Goal: Contribute content: Contribute content

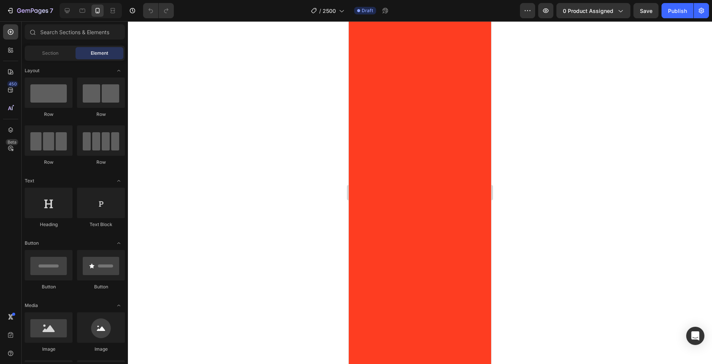
scroll to position [1860, 0]
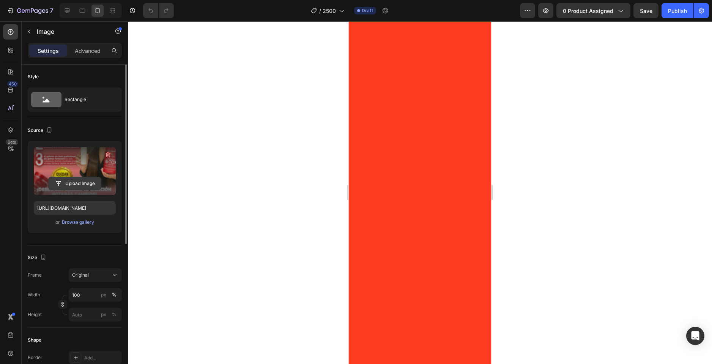
click at [69, 181] on input "file" at bounding box center [75, 183] width 52 height 13
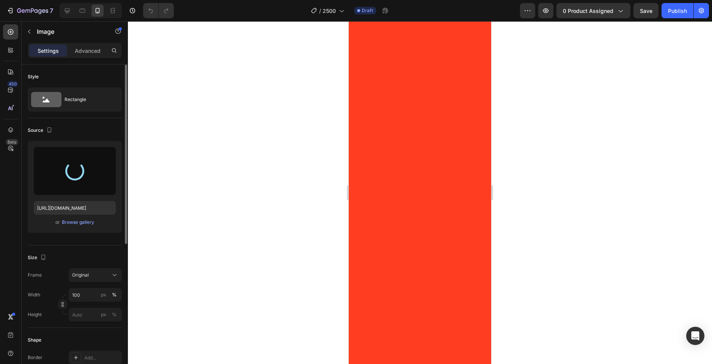
type input "[URL][DOMAIN_NAME]"
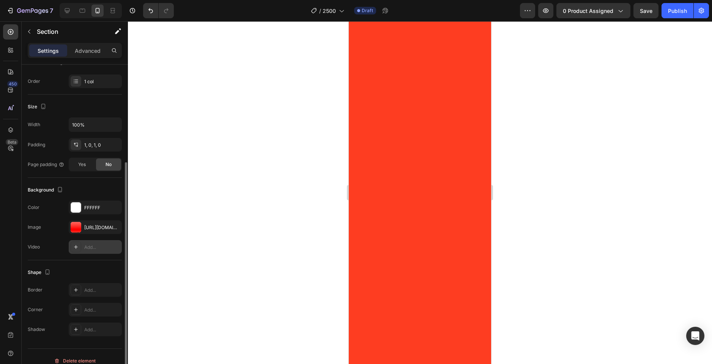
scroll to position [123, 0]
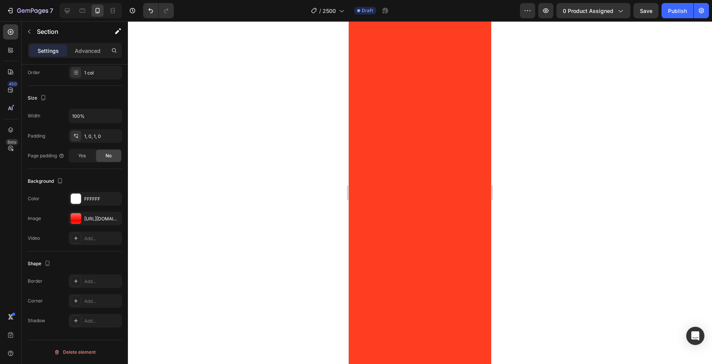
click at [77, 218] on div at bounding box center [76, 218] width 11 height 11
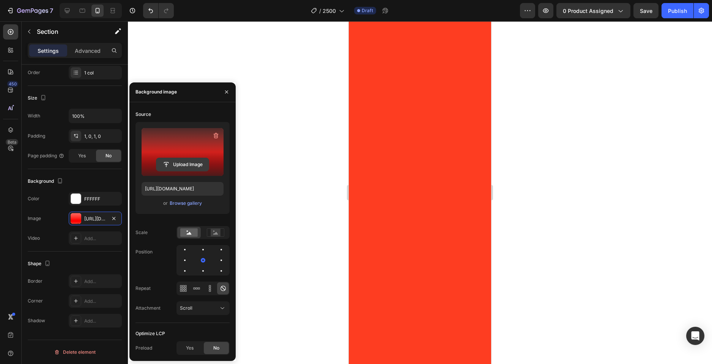
click at [163, 163] on input "file" at bounding box center [182, 164] width 52 height 13
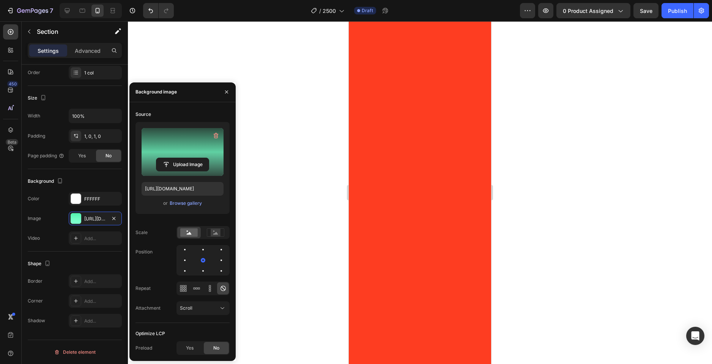
type input "[URL][DOMAIN_NAME]"
click at [520, 237] on div at bounding box center [420, 192] width 584 height 342
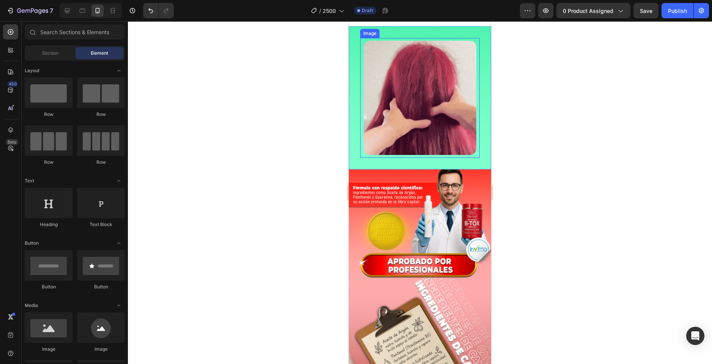
scroll to position [2126, 0]
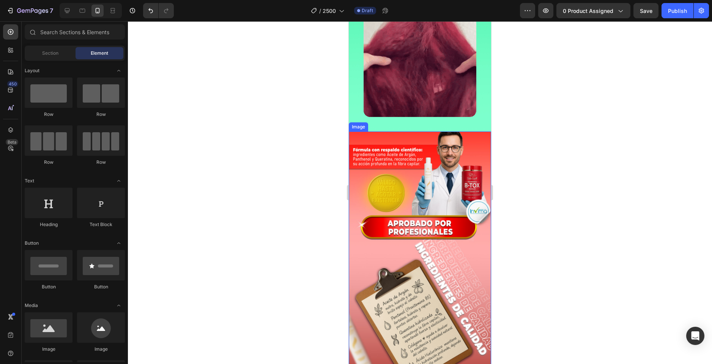
click at [365, 251] on img at bounding box center [420, 322] width 142 height 382
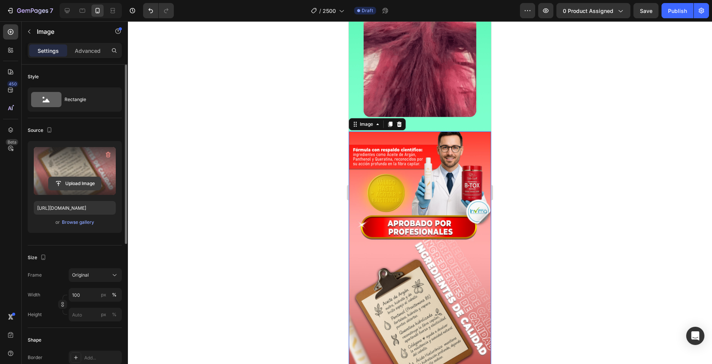
click at [80, 183] on input "file" at bounding box center [75, 183] width 52 height 13
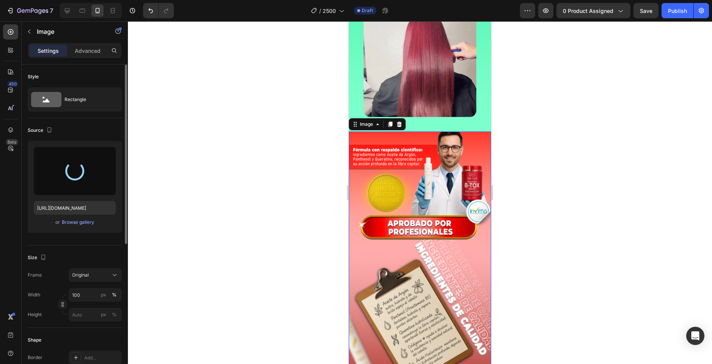
type input "[URL][DOMAIN_NAME]"
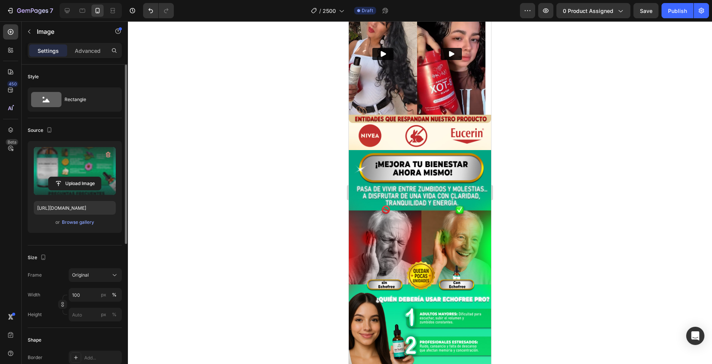
scroll to position [1724, 0]
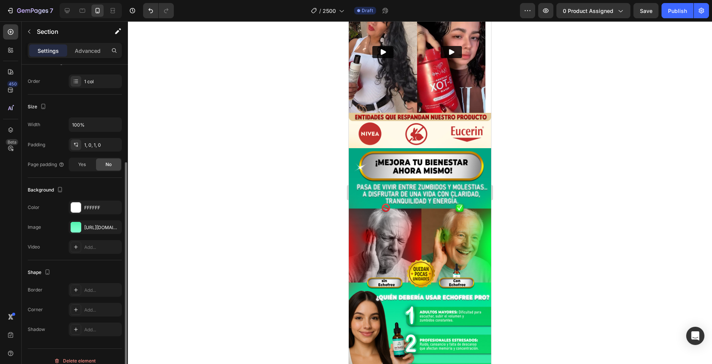
scroll to position [123, 0]
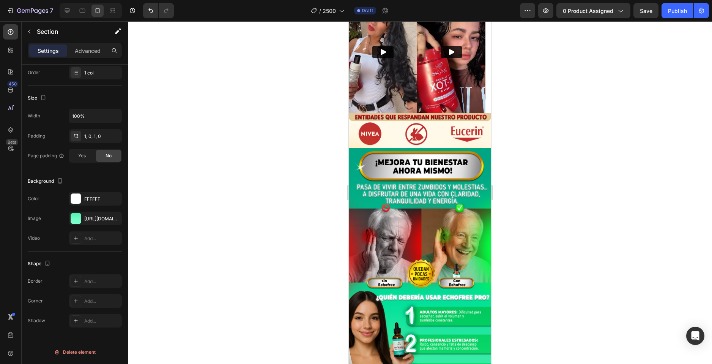
click at [72, 219] on div at bounding box center [76, 218] width 11 height 11
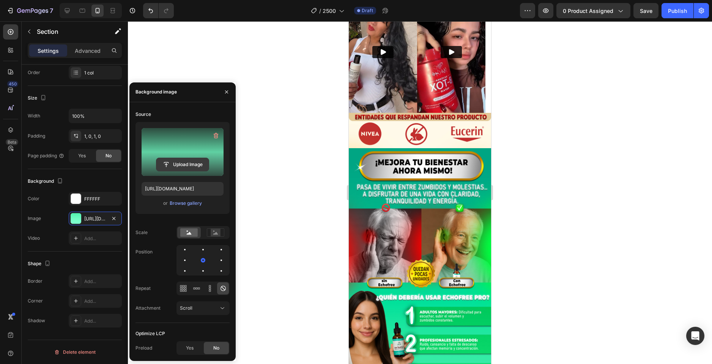
click at [185, 161] on input "file" at bounding box center [182, 164] width 52 height 13
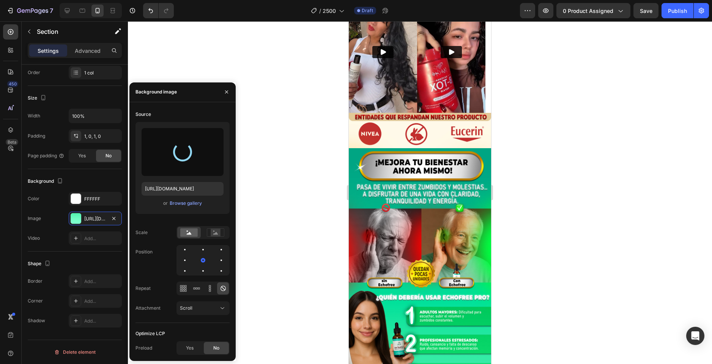
type input "[URL][DOMAIN_NAME]"
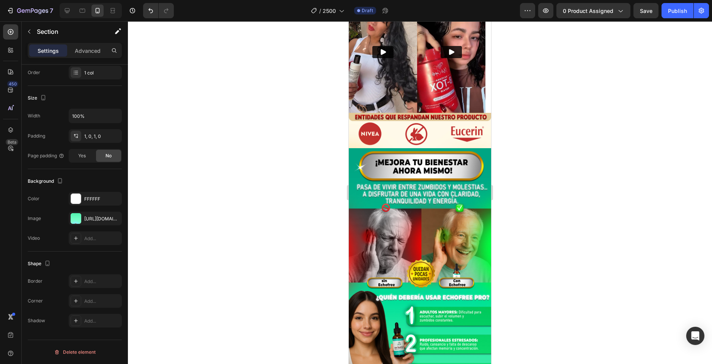
click at [685, 264] on div at bounding box center [420, 192] width 584 height 342
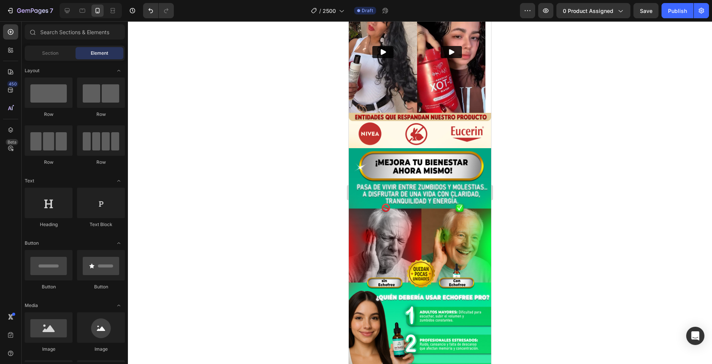
click at [633, 236] on div at bounding box center [420, 192] width 584 height 342
click at [290, 249] on div at bounding box center [420, 192] width 584 height 342
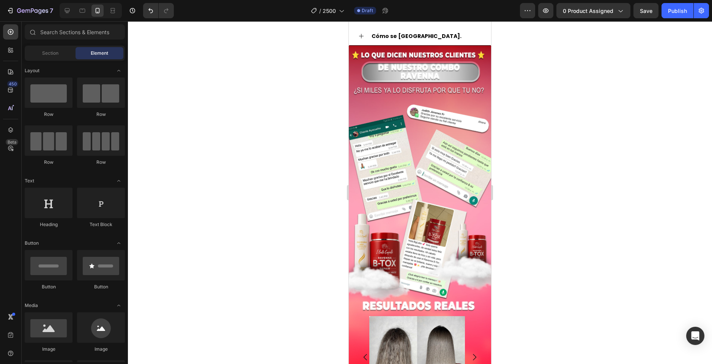
scroll to position [1268, 0]
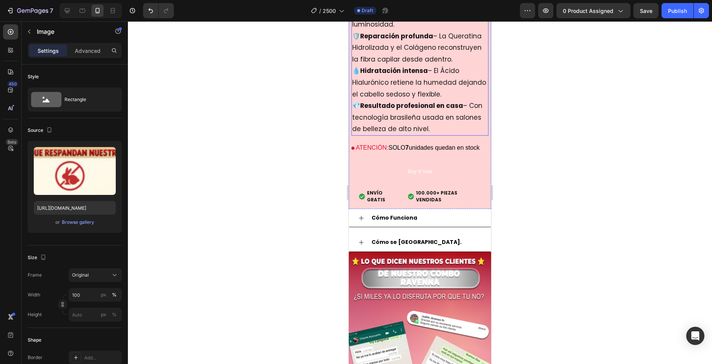
scroll to position [1005, 0]
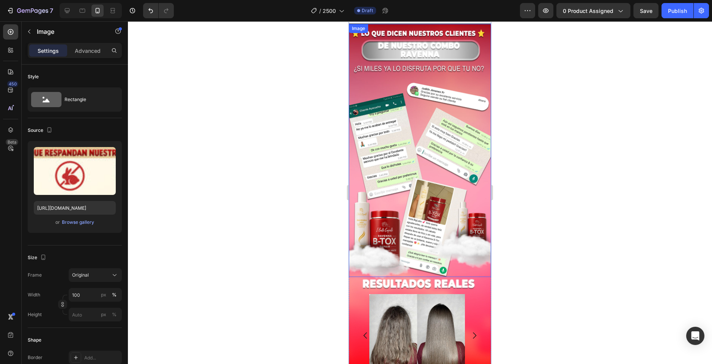
click at [380, 165] on img at bounding box center [420, 150] width 142 height 253
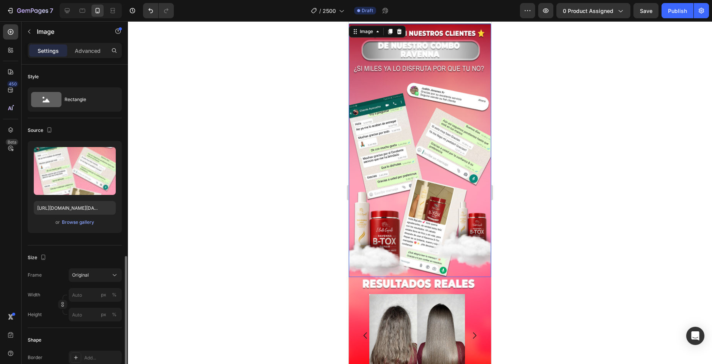
scroll to position [123, 0]
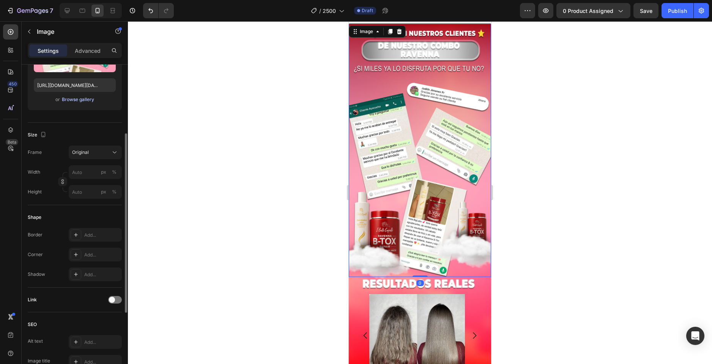
click at [72, 103] on div "Browse gallery" at bounding box center [78, 99] width 32 height 7
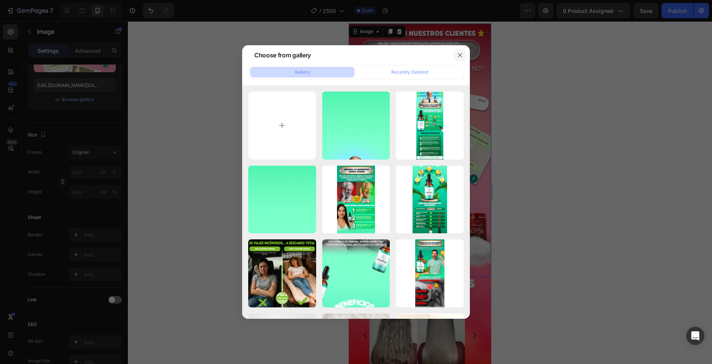
click at [462, 56] on icon "button" at bounding box center [460, 55] width 6 height 6
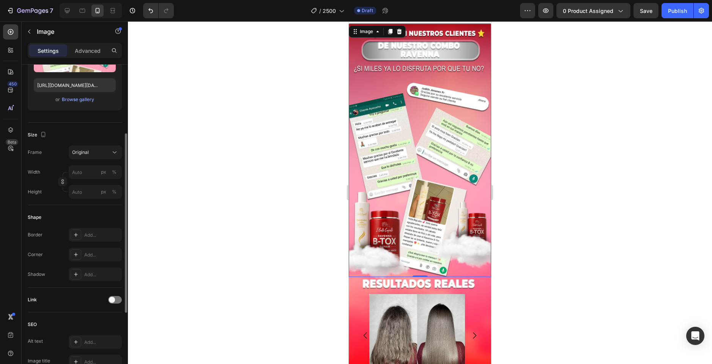
scroll to position [47, 0]
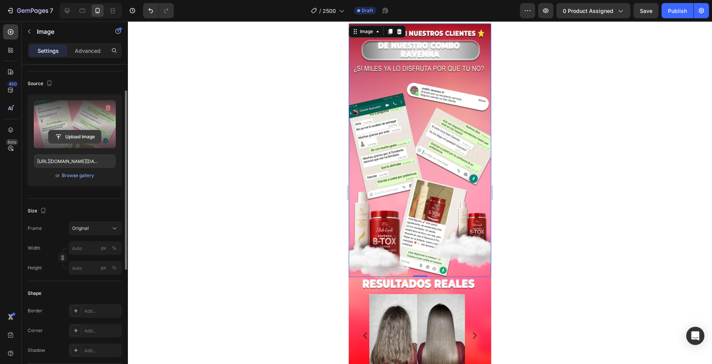
click at [76, 135] on input "file" at bounding box center [75, 136] width 52 height 13
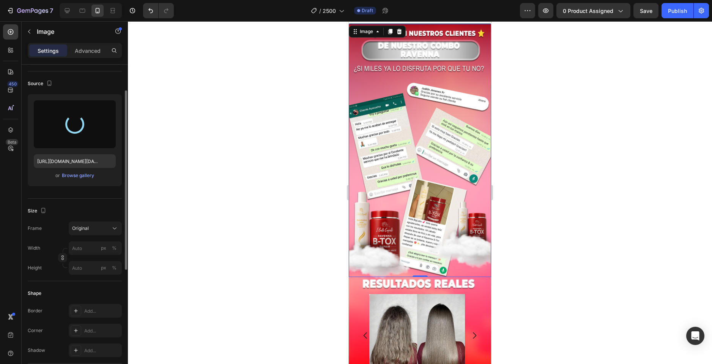
type input "[URL][DOMAIN_NAME]"
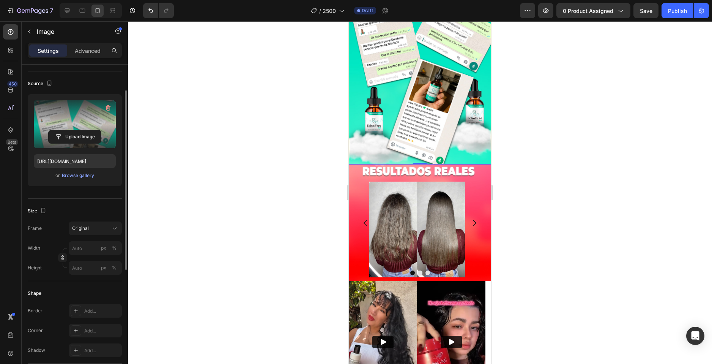
scroll to position [1119, 0]
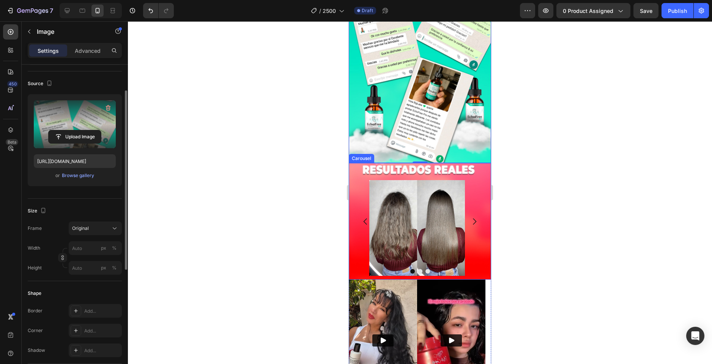
click at [474, 170] on div "Image" at bounding box center [417, 221] width 137 height 117
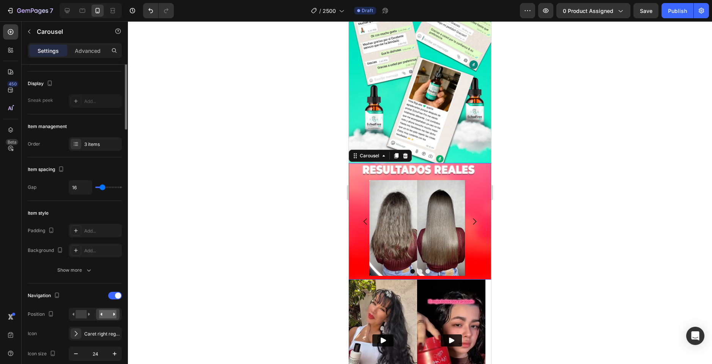
scroll to position [0, 0]
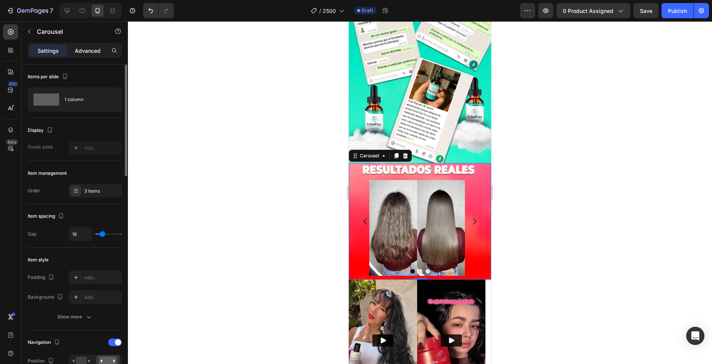
click at [82, 51] on p "Advanced" at bounding box center [88, 51] width 26 height 8
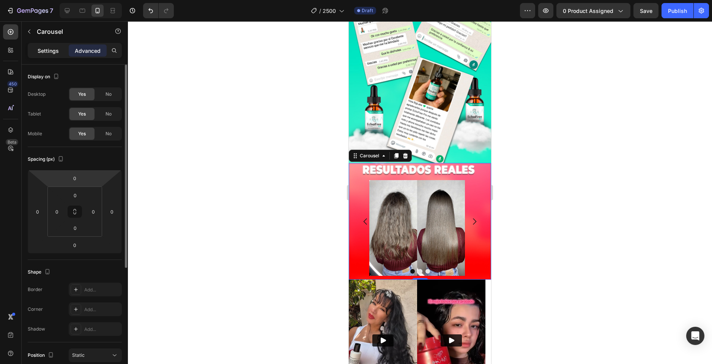
click at [47, 51] on p "Settings" at bounding box center [48, 51] width 21 height 8
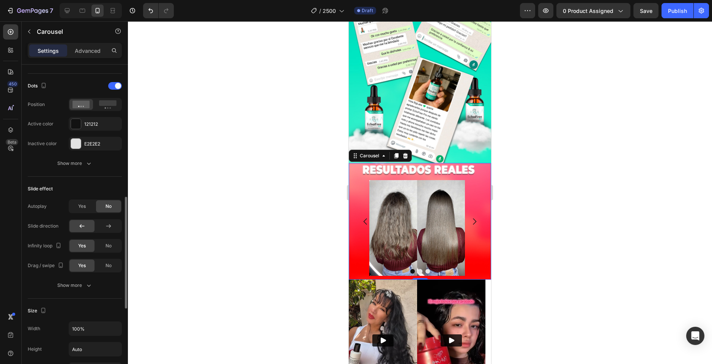
scroll to position [532, 0]
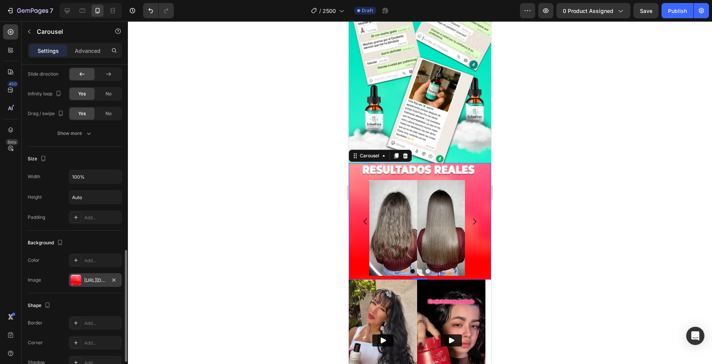
click at [75, 282] on div at bounding box center [76, 280] width 11 height 11
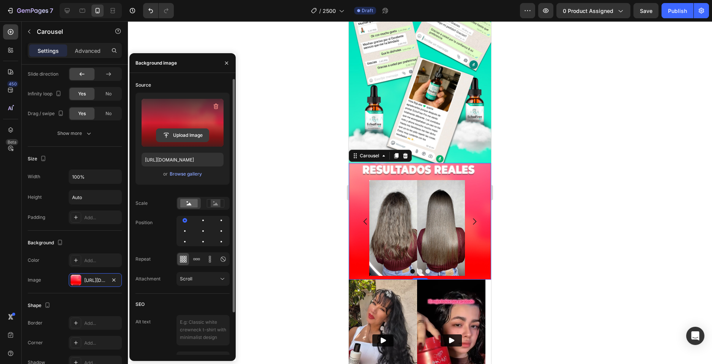
click at [181, 137] on input "file" at bounding box center [182, 135] width 52 height 13
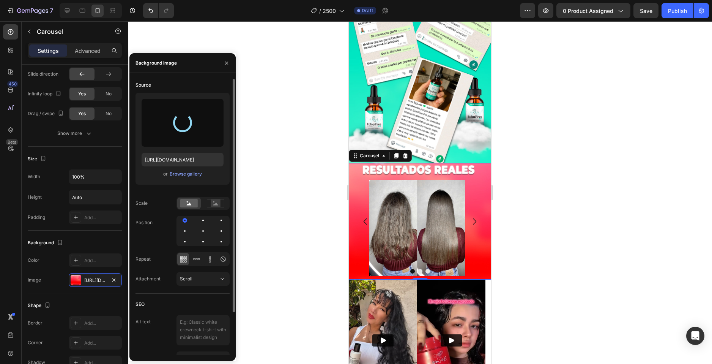
type input "[URL][DOMAIN_NAME]"
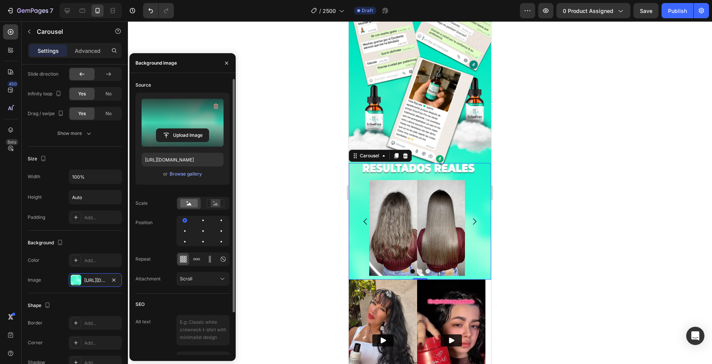
click at [536, 153] on div at bounding box center [420, 192] width 584 height 342
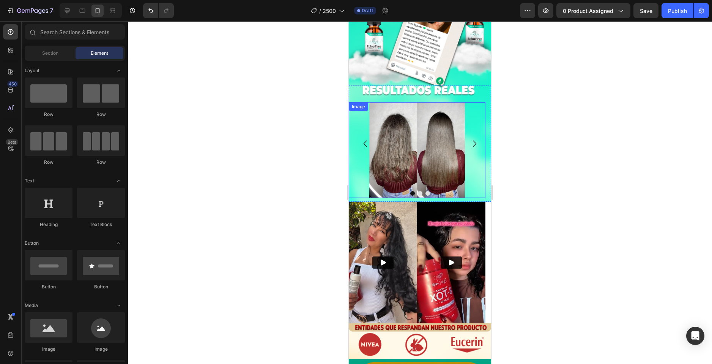
scroll to position [1195, 0]
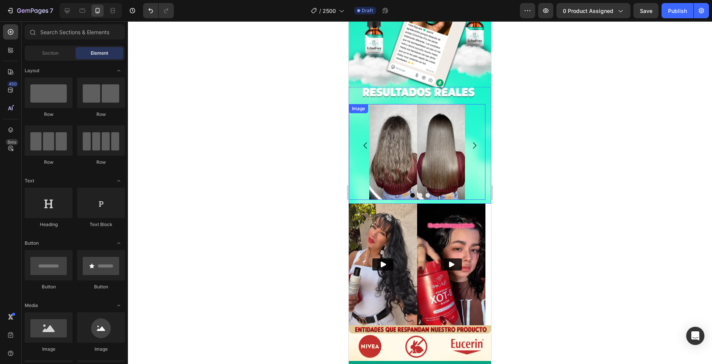
click at [412, 147] on img at bounding box center [417, 152] width 96 height 96
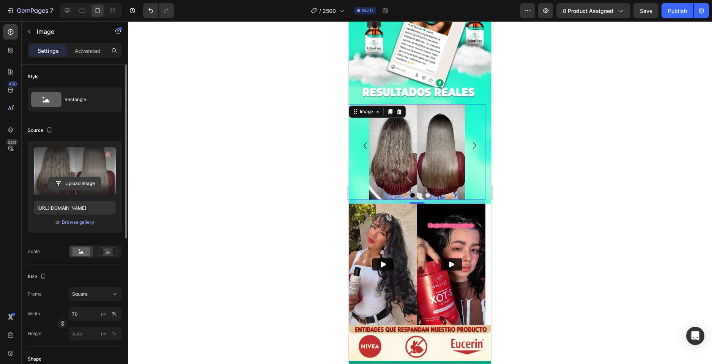
click at [70, 184] on input "file" at bounding box center [75, 183] width 52 height 13
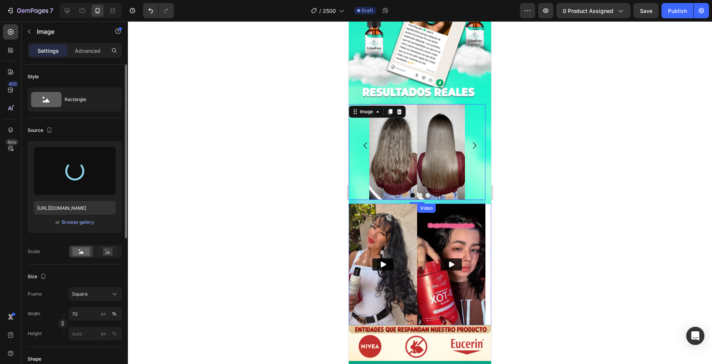
type input "[URL][DOMAIN_NAME]"
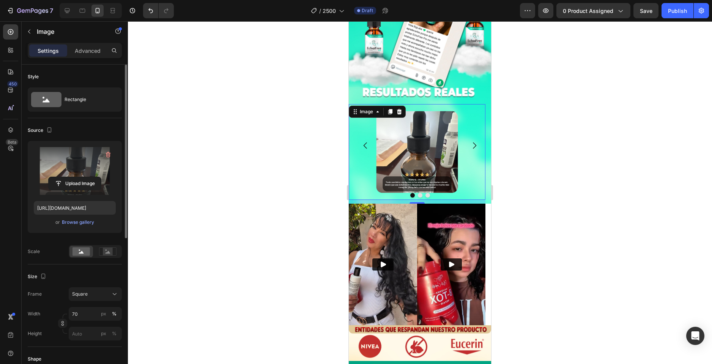
click at [562, 128] on div at bounding box center [420, 192] width 584 height 342
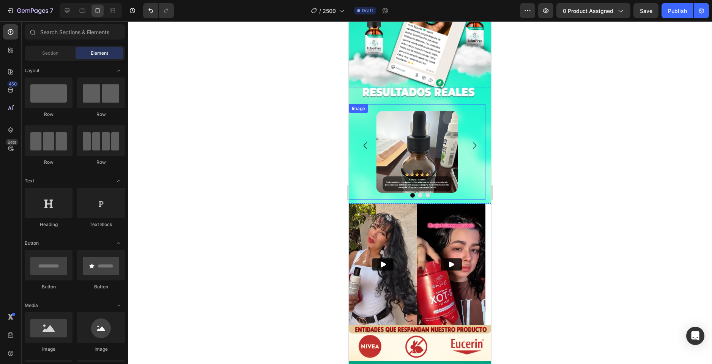
click at [425, 130] on img at bounding box center [417, 152] width 96 height 96
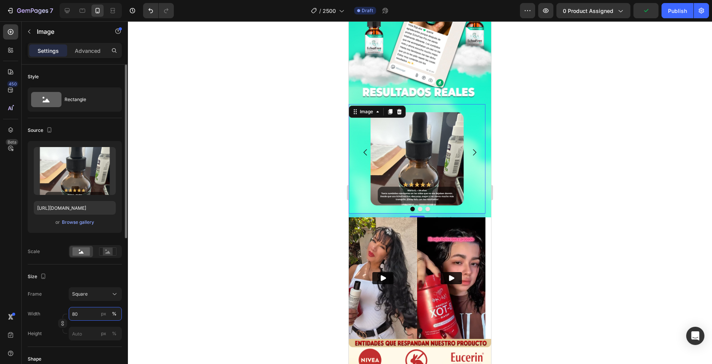
type input "8"
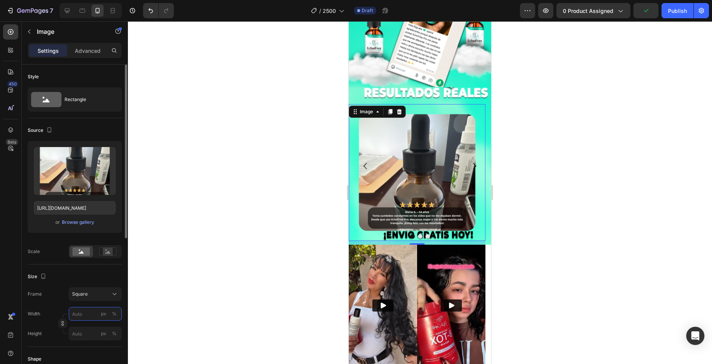
type input "7"
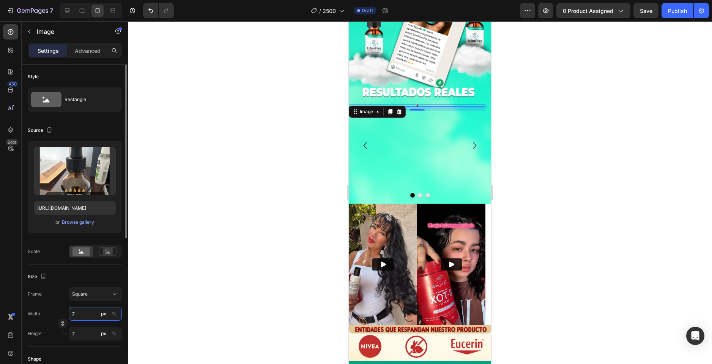
type input "75"
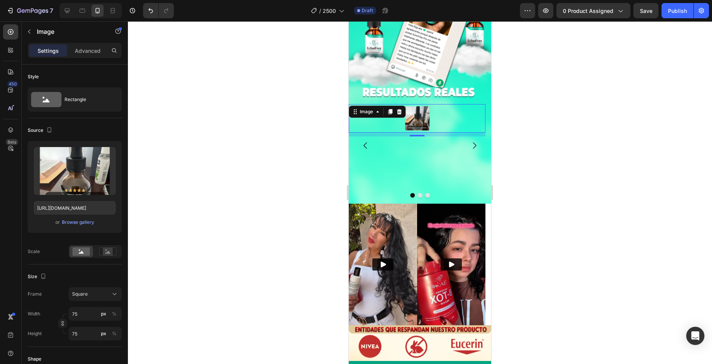
click at [169, 70] on div at bounding box center [420, 192] width 584 height 342
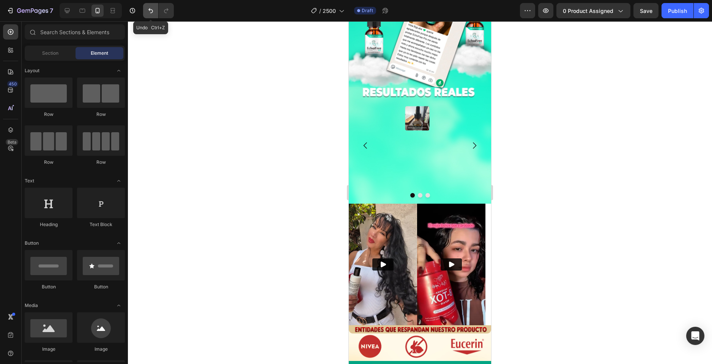
click at [145, 13] on button "Undo/Redo" at bounding box center [150, 10] width 15 height 15
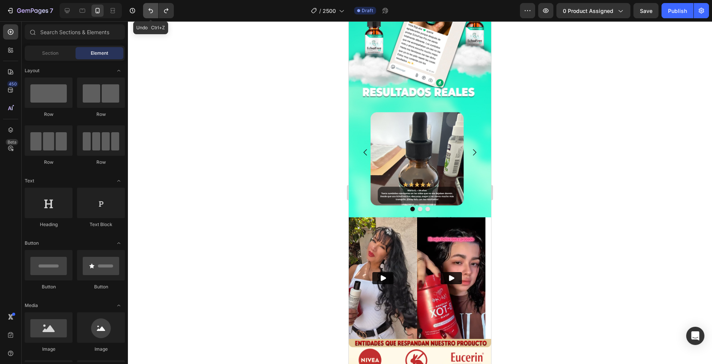
click at [145, 13] on button "Undo/Redo" at bounding box center [150, 10] width 15 height 15
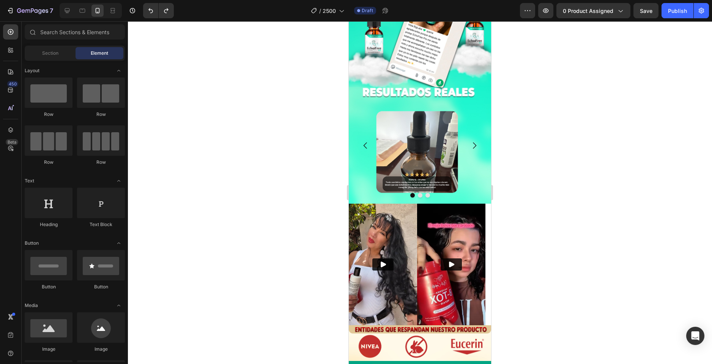
click at [570, 177] on div at bounding box center [420, 192] width 584 height 342
click at [405, 149] on img at bounding box center [417, 152] width 96 height 96
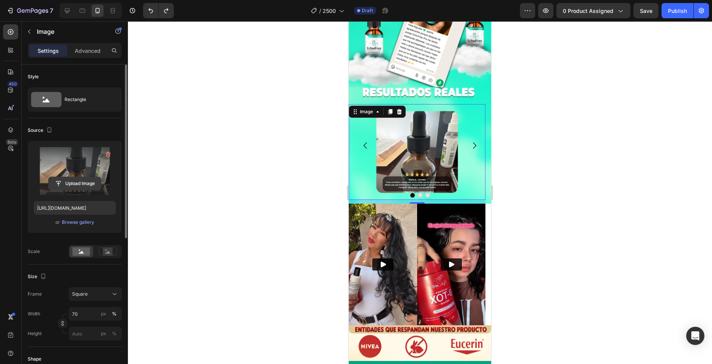
click at [81, 184] on input "file" at bounding box center [75, 183] width 52 height 13
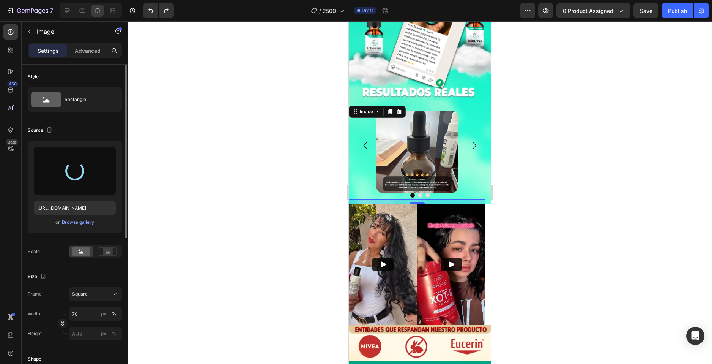
type input "[URL][DOMAIN_NAME]"
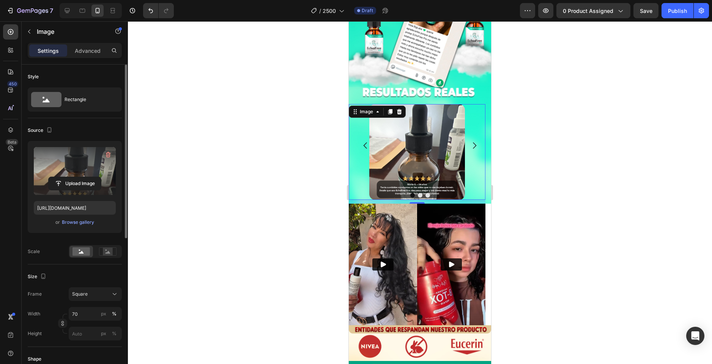
click at [501, 188] on div at bounding box center [420, 192] width 584 height 342
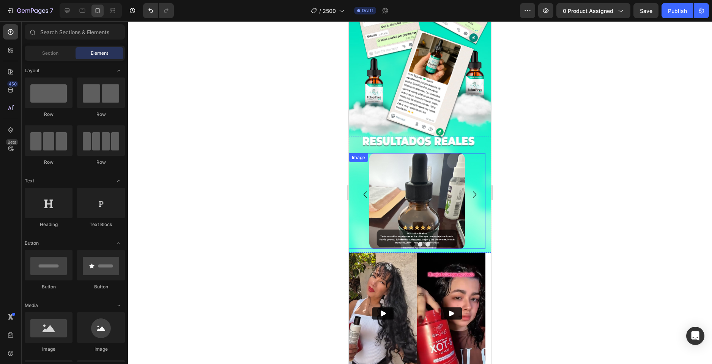
scroll to position [1157, 0]
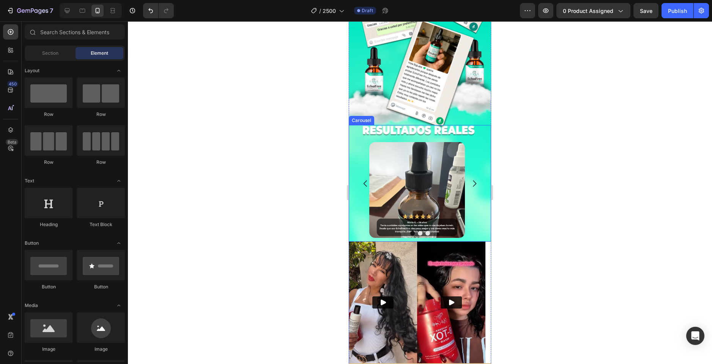
click at [470, 181] on icon "Carousel Next Arrow" at bounding box center [474, 183] width 9 height 9
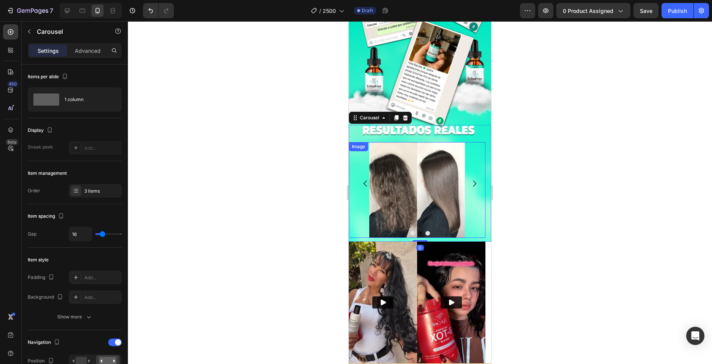
click at [431, 191] on img at bounding box center [417, 190] width 96 height 96
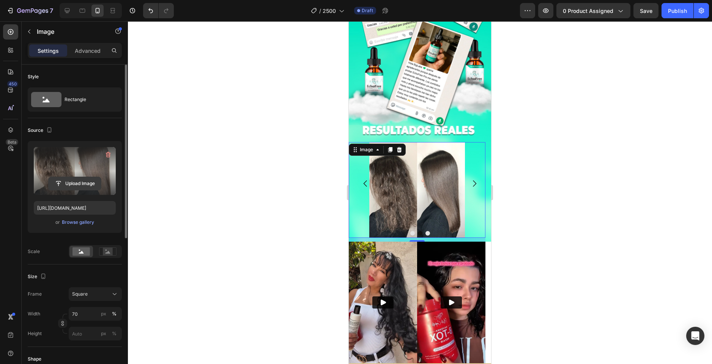
click at [74, 183] on input "file" at bounding box center [75, 183] width 52 height 13
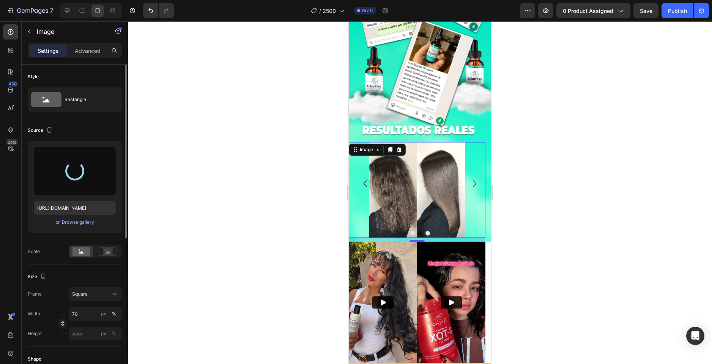
type input "[URL][DOMAIN_NAME]"
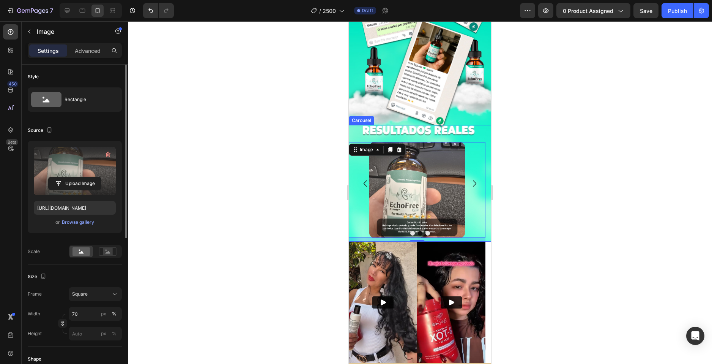
click at [470, 180] on icon "Carousel Next Arrow" at bounding box center [474, 183] width 9 height 9
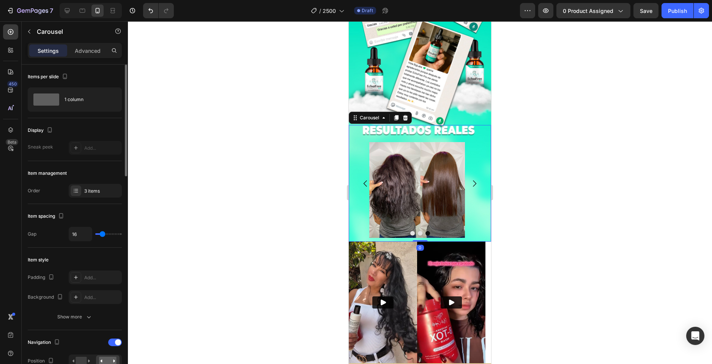
click at [429, 174] on img at bounding box center [417, 190] width 96 height 96
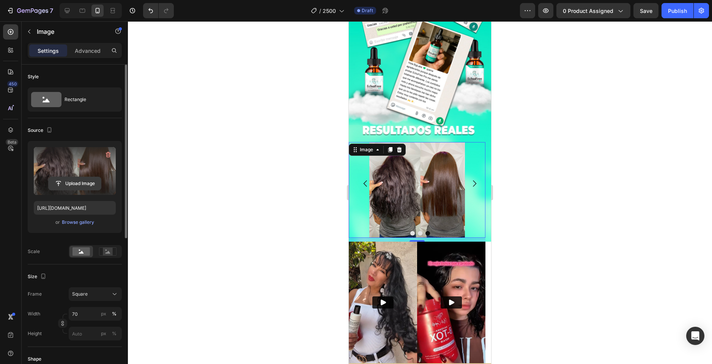
click at [82, 186] on input "file" at bounding box center [75, 183] width 52 height 13
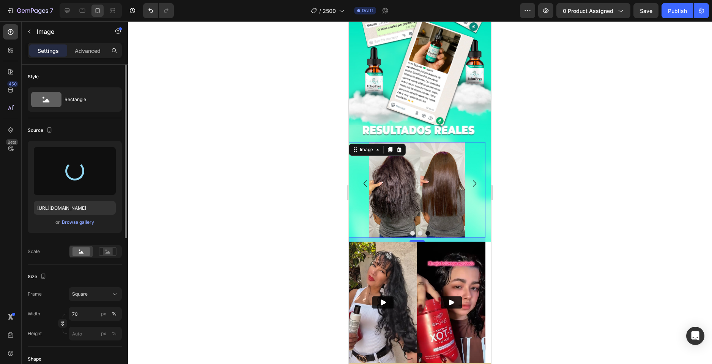
type input "[URL][DOMAIN_NAME]"
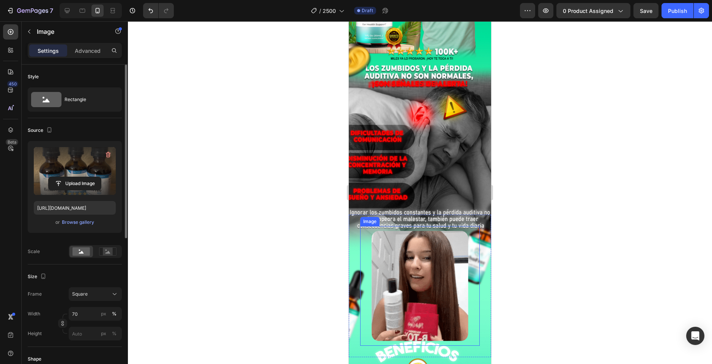
scroll to position [228, 0]
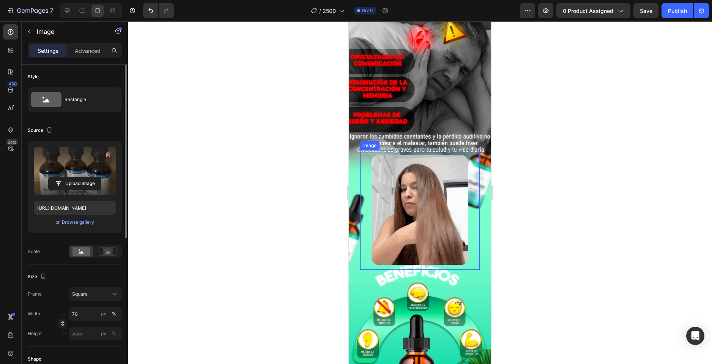
click at [412, 194] on img at bounding box center [420, 210] width 120 height 120
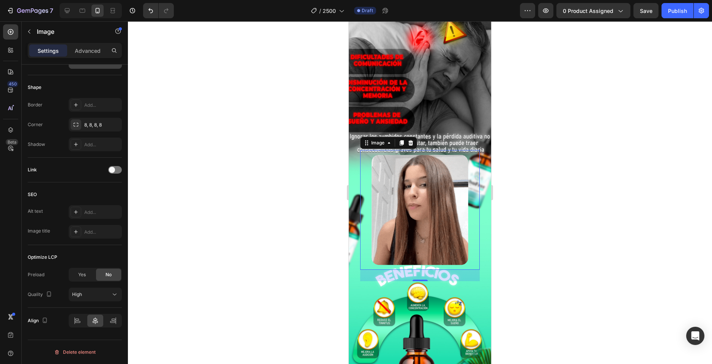
scroll to position [44, 0]
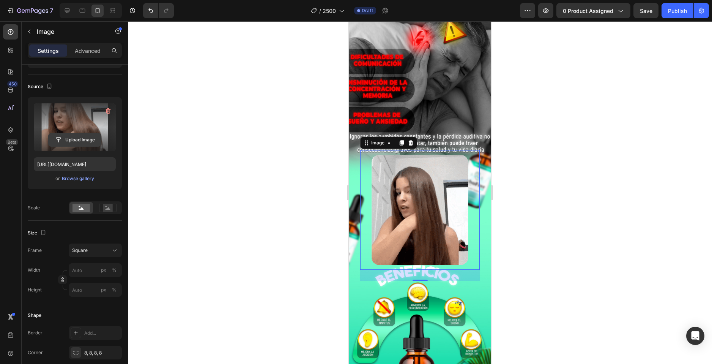
click at [69, 138] on input "file" at bounding box center [75, 139] width 52 height 13
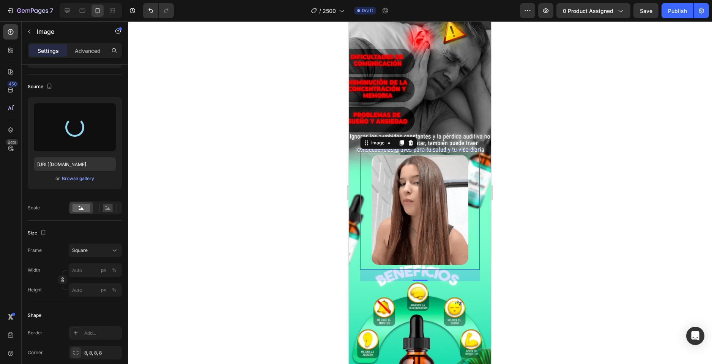
type input "[URL][DOMAIN_NAME]"
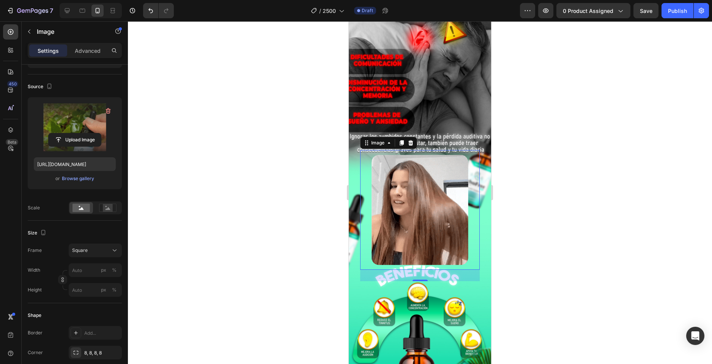
click at [567, 189] on div at bounding box center [420, 192] width 584 height 342
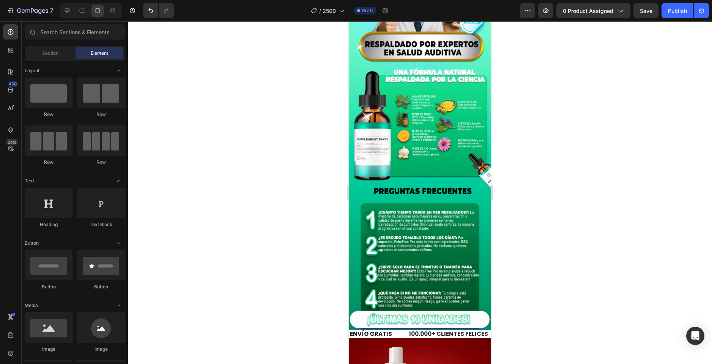
scroll to position [2100, 0]
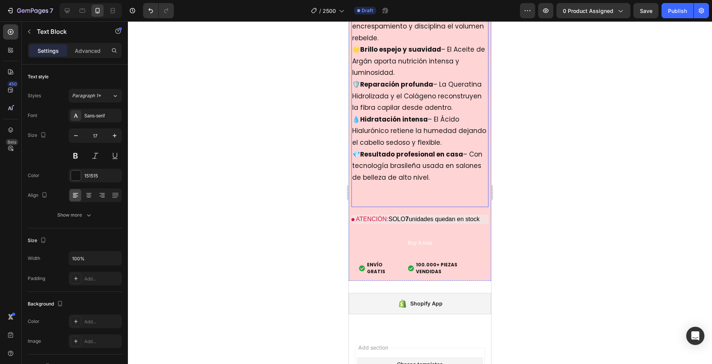
click at [418, 98] on p "🛡️ Reparación profunda – La Queratina Hidrolizada y el Colágeno reconstruyen la…" at bounding box center [420, 96] width 136 height 35
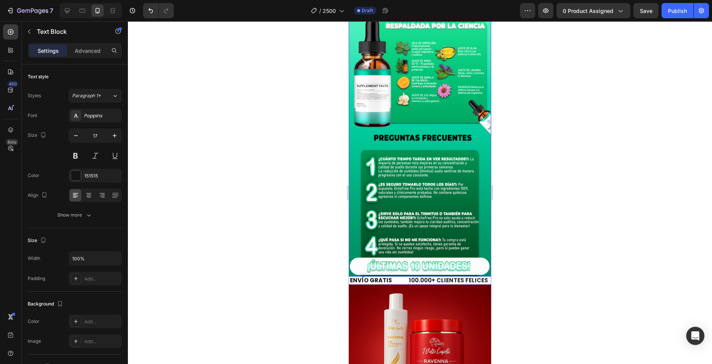
scroll to position [1353, 0]
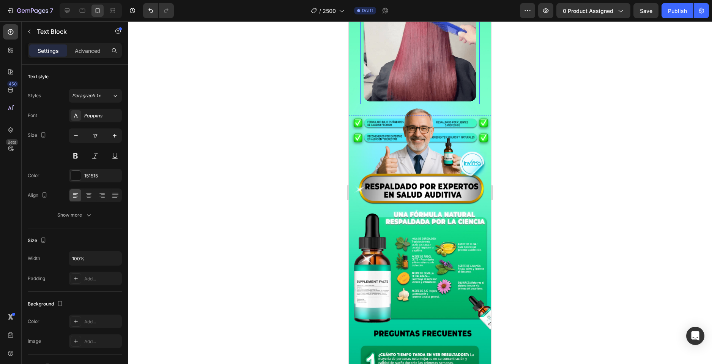
click at [412, 77] on img at bounding box center [420, 44] width 120 height 120
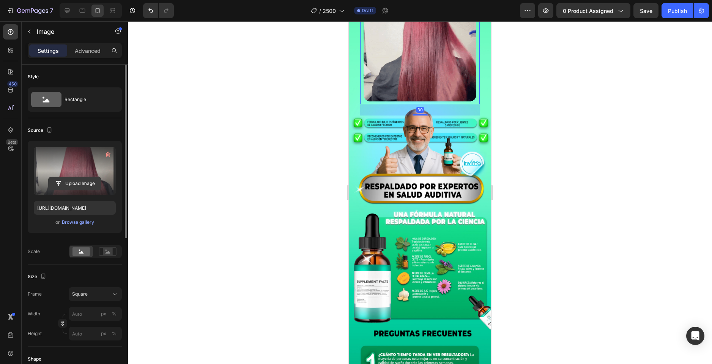
click at [82, 181] on input "file" at bounding box center [75, 183] width 52 height 13
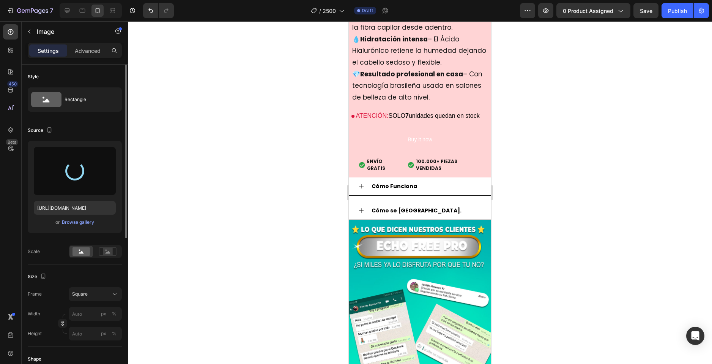
scroll to position [1368, 0]
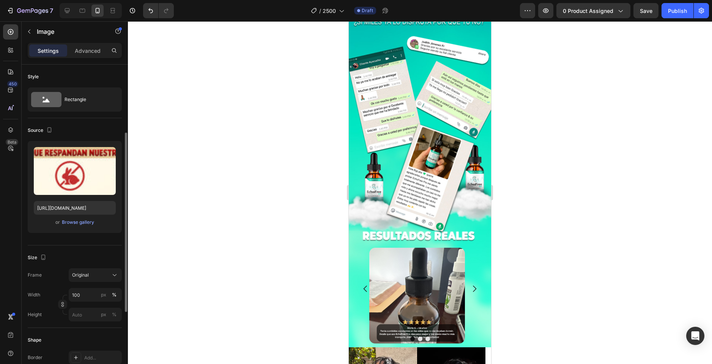
scroll to position [44, 0]
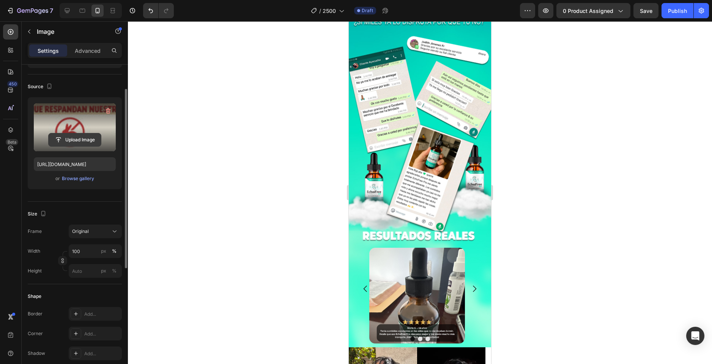
click at [66, 136] on input "file" at bounding box center [75, 139] width 52 height 13
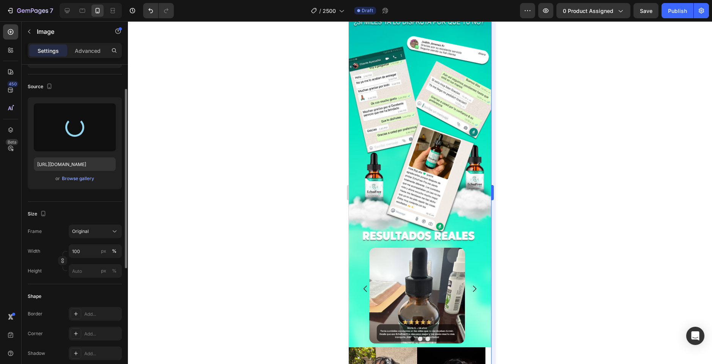
type input "[URL][DOMAIN_NAME]"
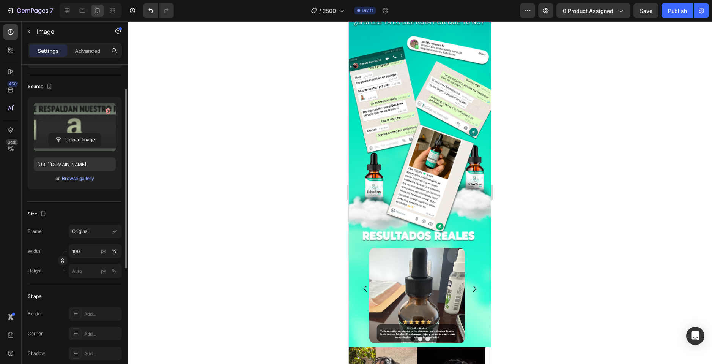
click at [540, 219] on div at bounding box center [420, 192] width 584 height 342
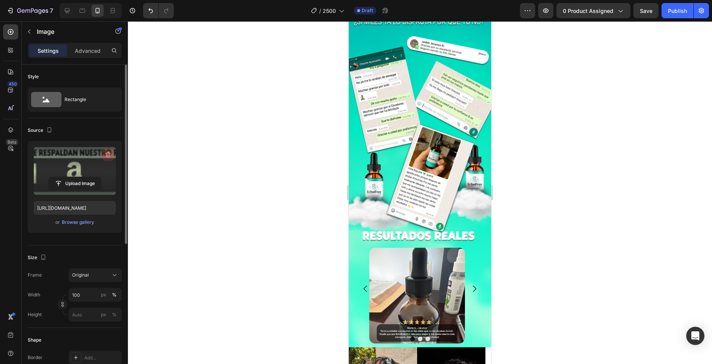
click at [109, 156] on icon "button" at bounding box center [108, 155] width 8 height 8
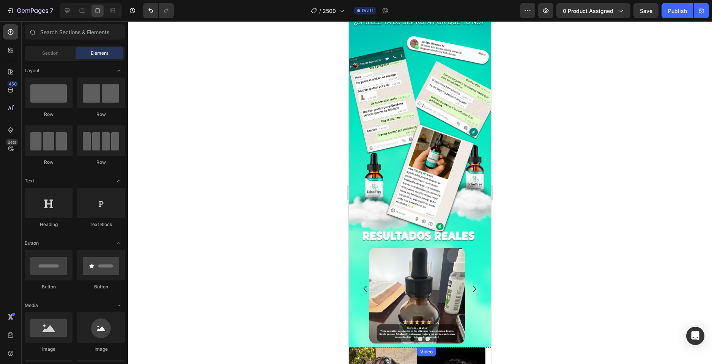
click at [566, 196] on div at bounding box center [420, 192] width 584 height 342
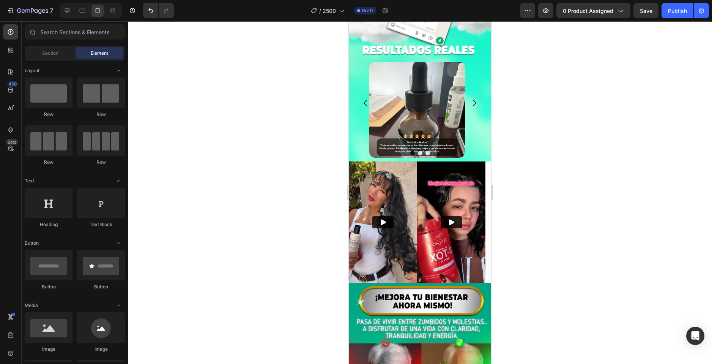
scroll to position [1560, 0]
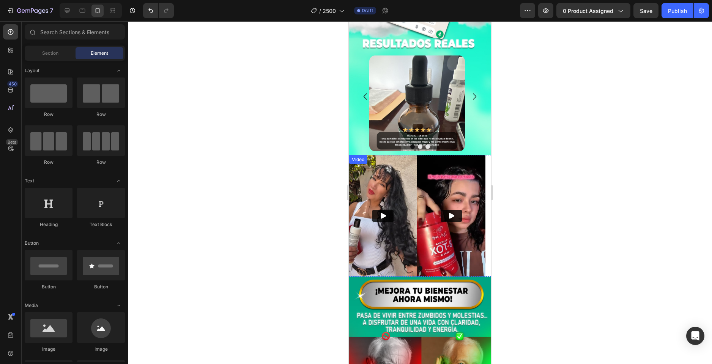
click at [380, 185] on img at bounding box center [383, 216] width 68 height 122
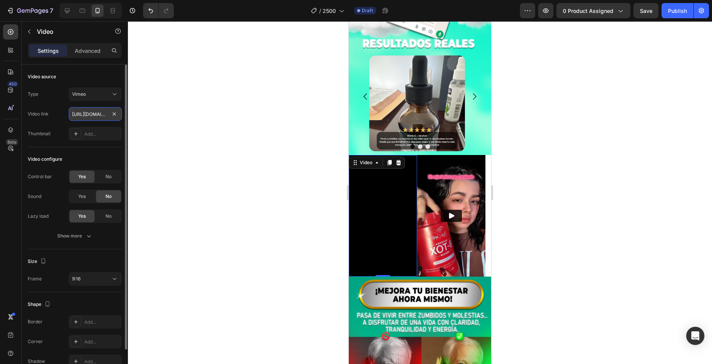
click at [89, 113] on input "[URL][DOMAIN_NAME]" at bounding box center [95, 114] width 53 height 14
paste input "744697"
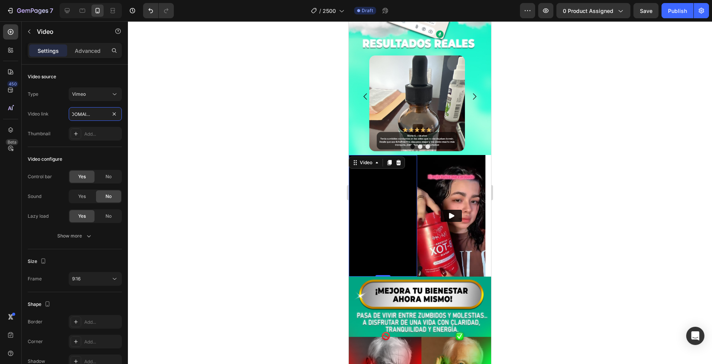
type input "[URL][DOMAIN_NAME]"
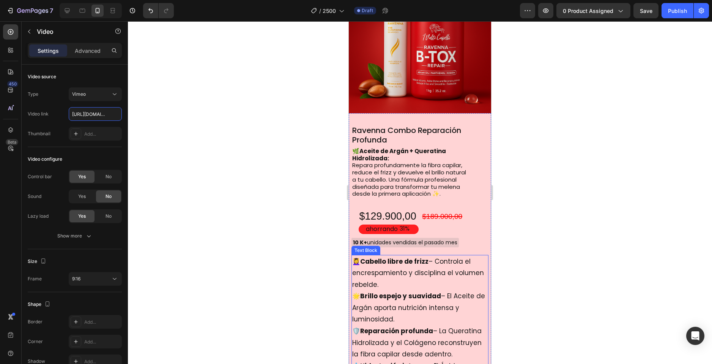
scroll to position [763, 0]
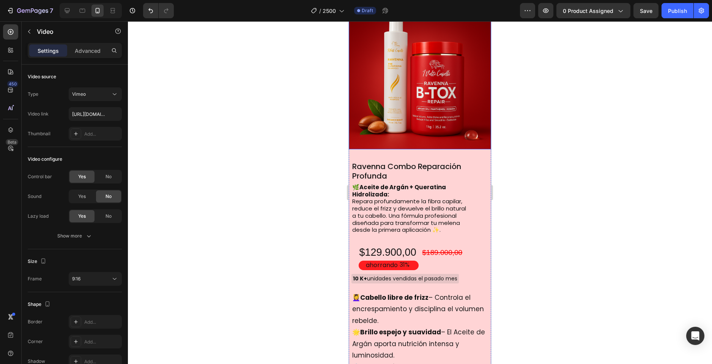
click at [381, 79] on img at bounding box center [420, 78] width 142 height 142
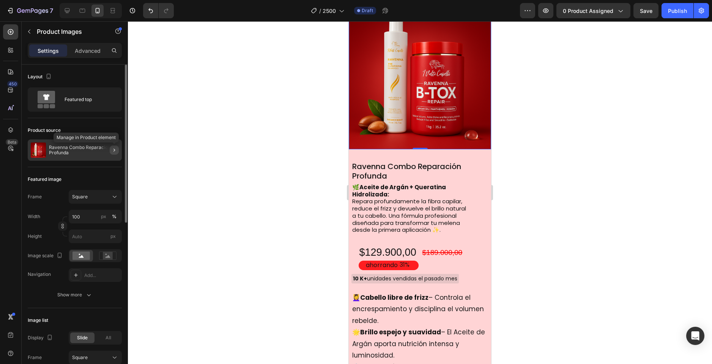
click at [112, 151] on icon "button" at bounding box center [114, 150] width 6 height 6
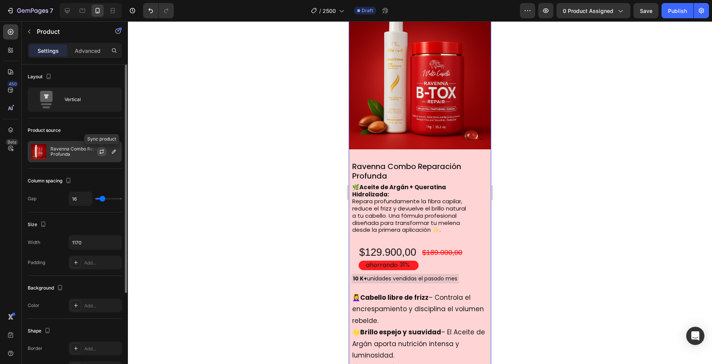
click at [101, 155] on button "button" at bounding box center [101, 151] width 9 height 9
click at [115, 151] on icon "button" at bounding box center [114, 152] width 4 height 4
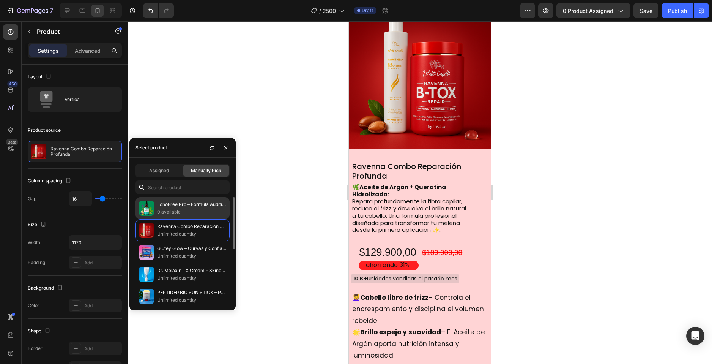
click at [172, 205] on p "EchoFree Pro – Fórmula Auditiva Avanzada" at bounding box center [191, 204] width 69 height 8
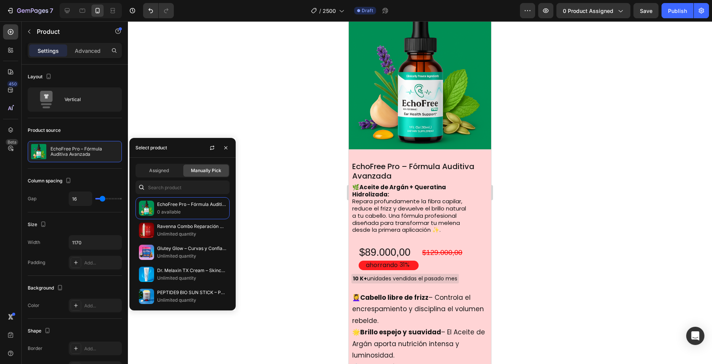
click at [538, 175] on div at bounding box center [420, 192] width 584 height 342
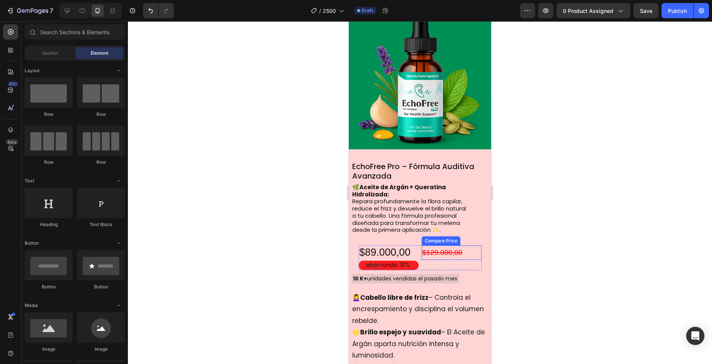
click at [478, 246] on div "$129.000,00" at bounding box center [452, 252] width 60 height 14
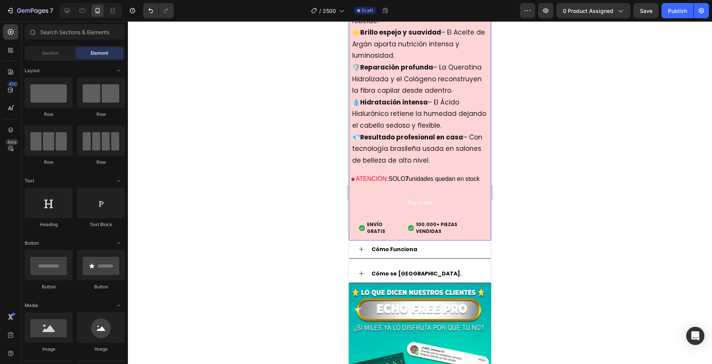
click at [484, 169] on div "EchoFree Pro – Fórmula Auditiva Avanzada Product Title 🌿 Aceite de Argán + Quer…" at bounding box center [420, 45] width 142 height 391
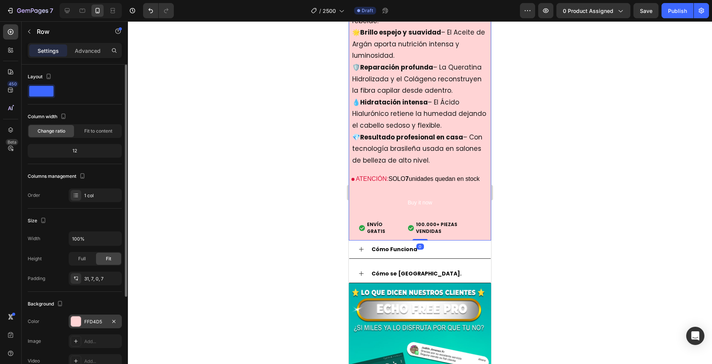
click at [79, 322] on div at bounding box center [76, 321] width 10 height 10
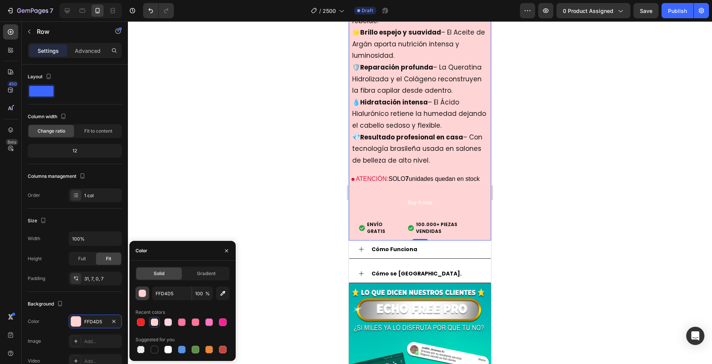
click at [147, 294] on button "button" at bounding box center [143, 293] width 14 height 14
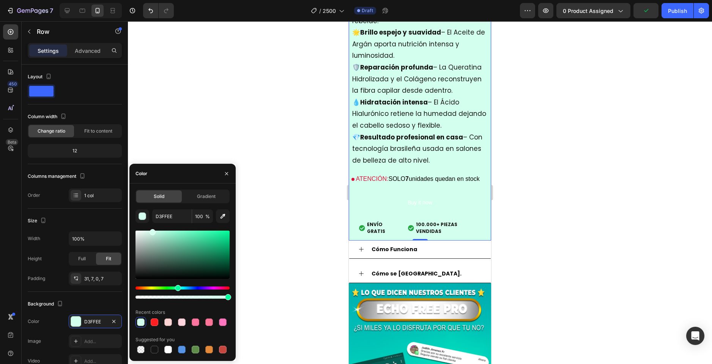
drag, startPoint x: 182, startPoint y: 287, endPoint x: 177, endPoint y: 287, distance: 5.3
click at [177, 287] on div "Hue" at bounding box center [183, 287] width 94 height 3
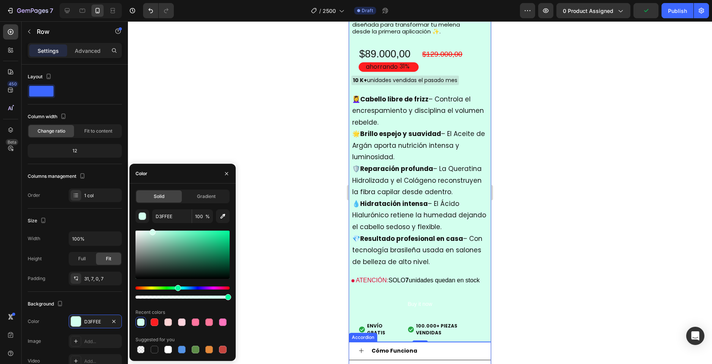
scroll to position [910, 0]
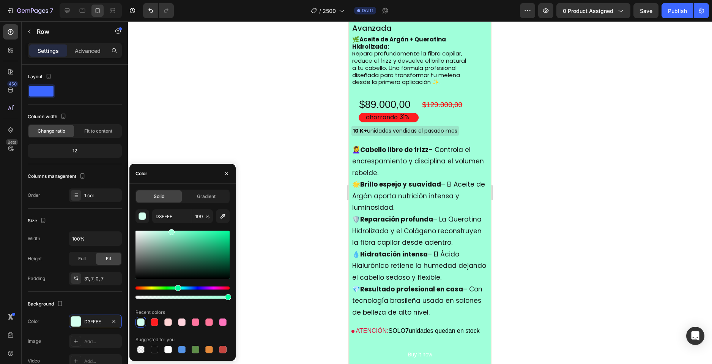
drag, startPoint x: 181, startPoint y: 234, endPoint x: 171, endPoint y: 225, distance: 13.5
click at [169, 225] on div "D3FFEE 100 % Recent colors Suggested for you" at bounding box center [183, 281] width 94 height 145
type input "A0FFDA"
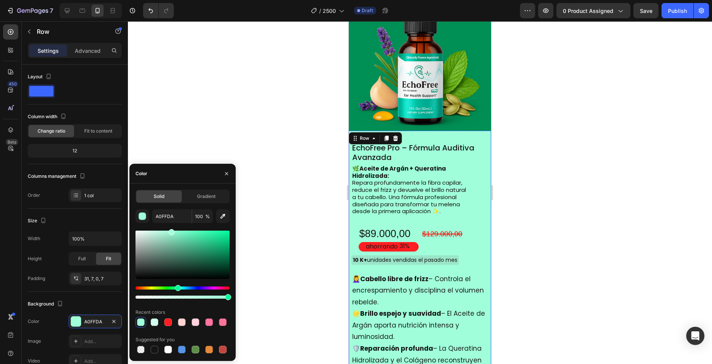
scroll to position [759, 0]
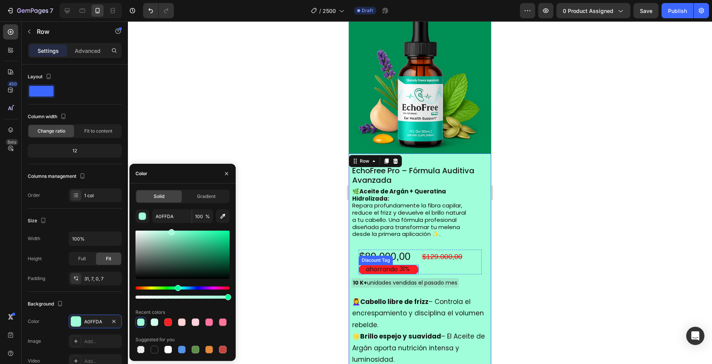
click at [412, 265] on div "ahorrando 31%" at bounding box center [389, 269] width 60 height 9
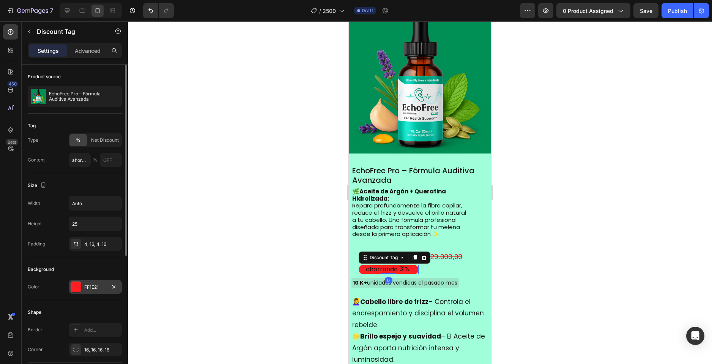
click at [77, 284] on div at bounding box center [76, 287] width 10 height 10
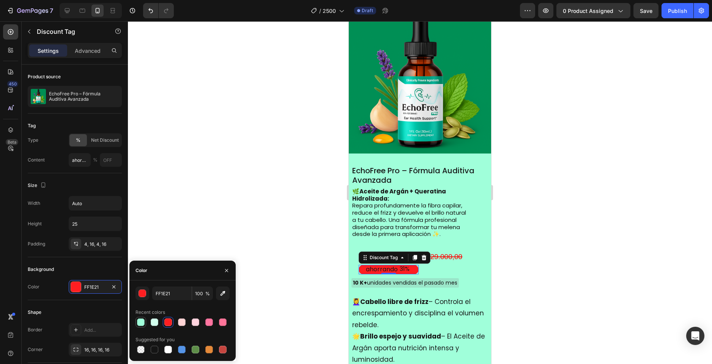
click at [141, 322] on div at bounding box center [141, 322] width 8 height 8
type input "A0FFDA"
click at [145, 292] on div "button" at bounding box center [143, 294] width 8 height 8
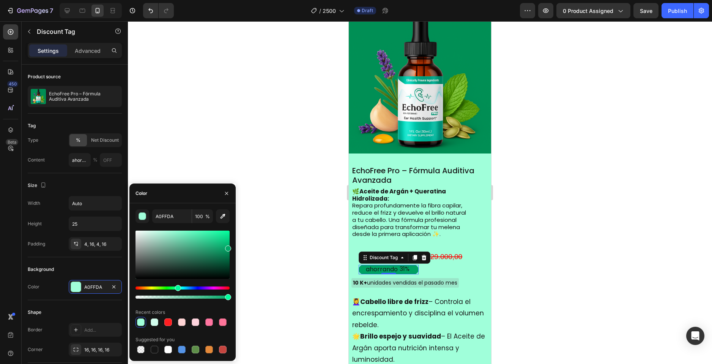
drag, startPoint x: 185, startPoint y: 236, endPoint x: 245, endPoint y: 248, distance: 60.5
click at [245, 0] on div "7 Version history / 2500 Draft Preview 0 product assigned Save Publish 450 Beta…" at bounding box center [356, 0] width 712 height 0
click at [569, 246] on div at bounding box center [420, 192] width 584 height 342
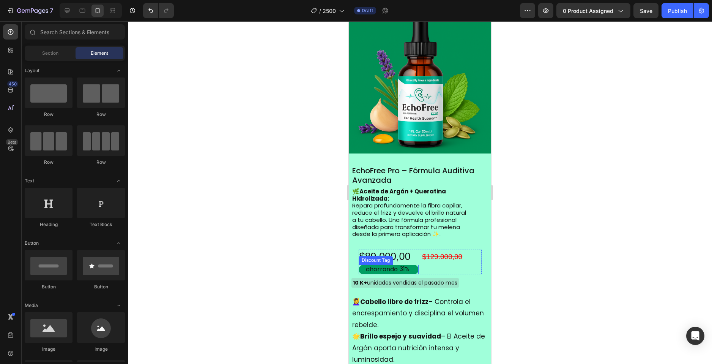
click at [382, 264] on div "ahorrando" at bounding box center [382, 269] width 34 height 10
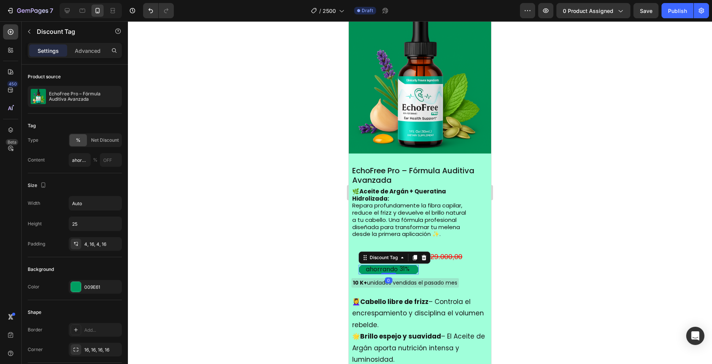
click at [383, 264] on div "ahorrando" at bounding box center [382, 269] width 34 height 10
click at [390, 265] on p "ahorrando" at bounding box center [382, 269] width 32 height 8
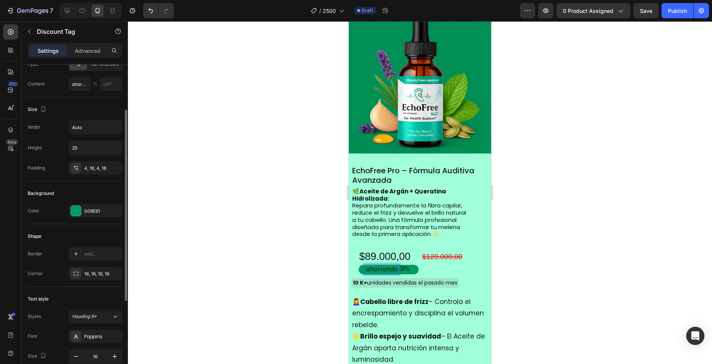
scroll to position [217, 0]
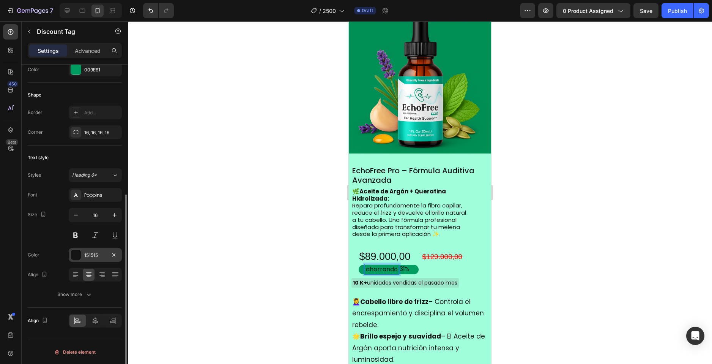
click at [74, 252] on div at bounding box center [76, 255] width 10 height 10
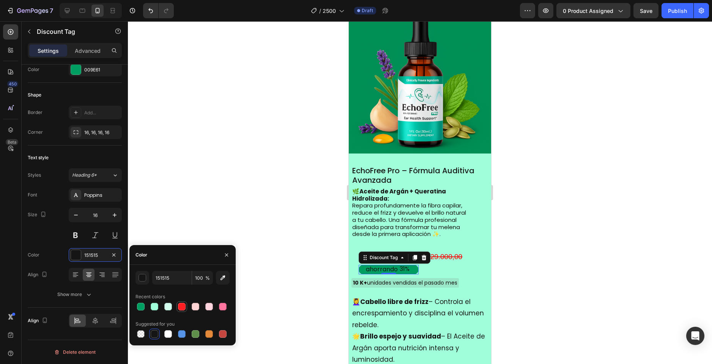
click at [180, 307] on div at bounding box center [182, 307] width 8 height 8
type input "FF1E21"
click at [140, 278] on div "button" at bounding box center [143, 278] width 8 height 8
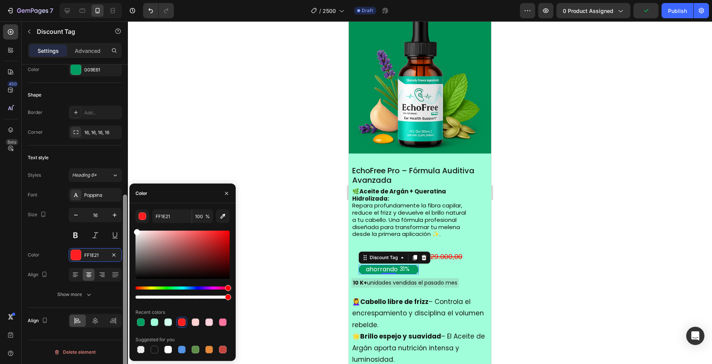
drag, startPoint x: 168, startPoint y: 243, endPoint x: 125, endPoint y: 226, distance: 46.0
click at [125, 226] on div "450 Beta Sections(18) Elements(84) Section Element Hero Section Product Detail …" at bounding box center [64, 192] width 128 height 342
click at [260, 194] on div at bounding box center [420, 192] width 584 height 342
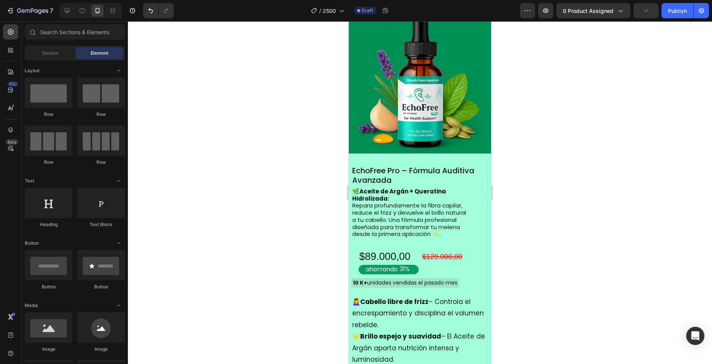
click at [260, 194] on div at bounding box center [420, 192] width 584 height 342
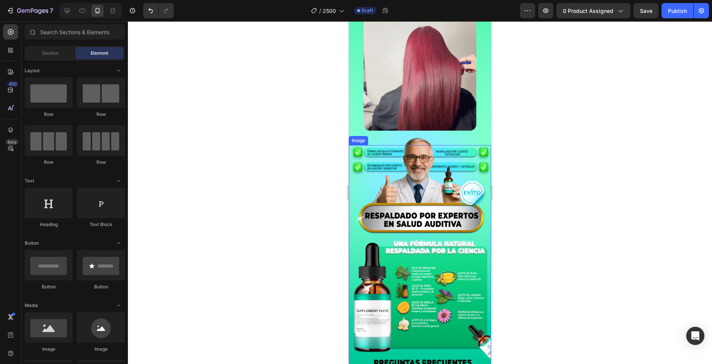
scroll to position [1898, 0]
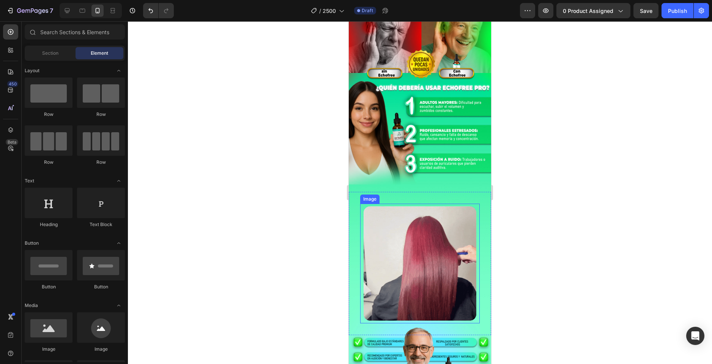
click at [425, 228] on img at bounding box center [420, 264] width 120 height 120
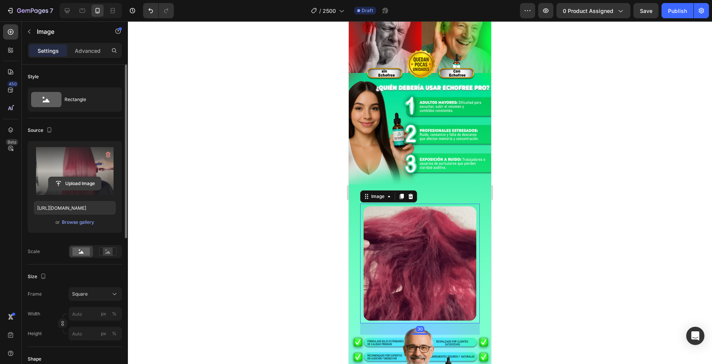
click at [58, 178] on input "file" at bounding box center [75, 183] width 52 height 13
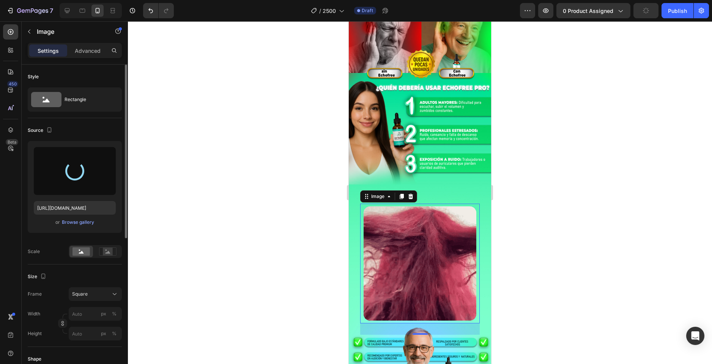
type input "[URL][DOMAIN_NAME]"
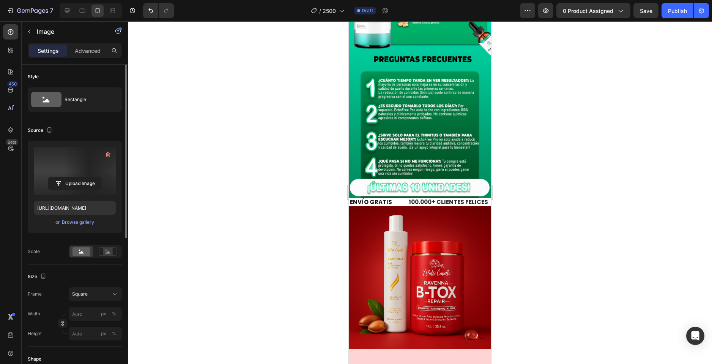
scroll to position [2429, 0]
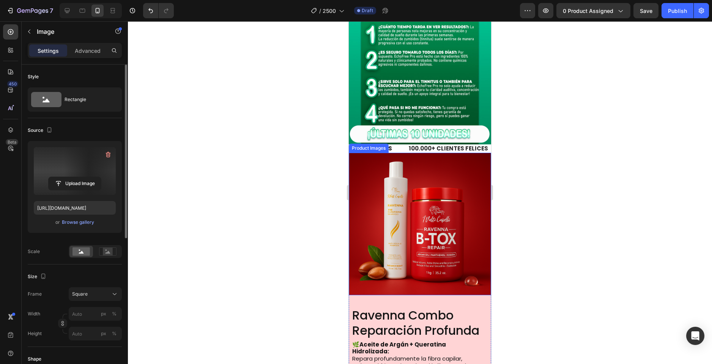
click at [389, 233] on img at bounding box center [420, 224] width 142 height 142
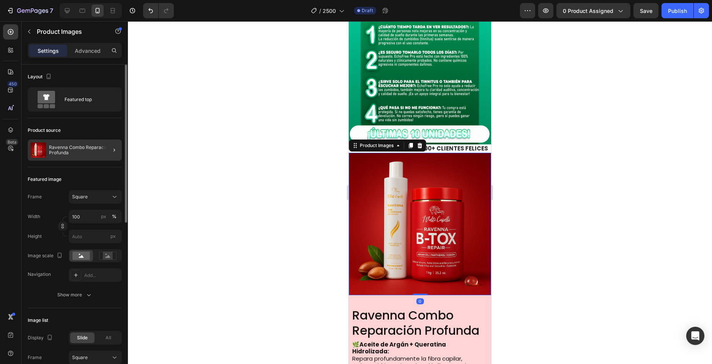
click at [101, 152] on div at bounding box center [111, 149] width 21 height 21
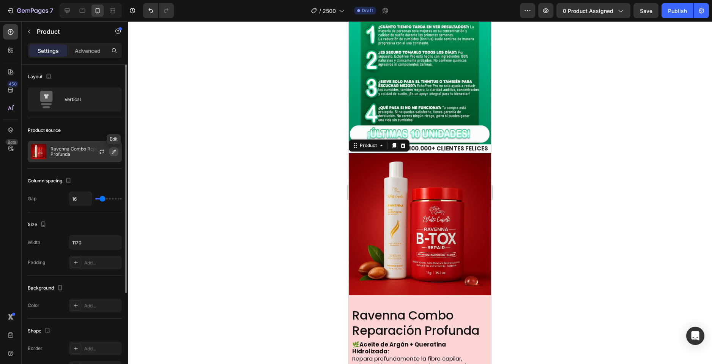
click at [112, 152] on icon "button" at bounding box center [114, 151] width 6 height 6
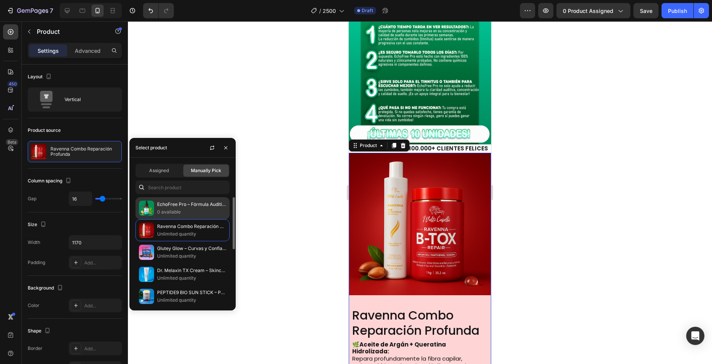
click at [157, 205] on p "EchoFree Pro – Fórmula Auditiva Avanzada" at bounding box center [191, 204] width 69 height 8
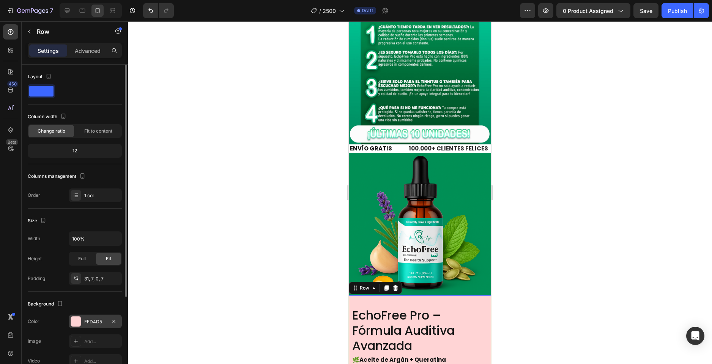
click at [79, 321] on div at bounding box center [76, 321] width 10 height 10
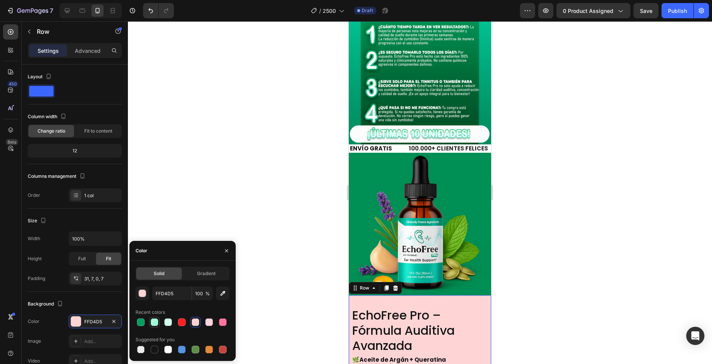
click at [153, 323] on div at bounding box center [155, 322] width 8 height 8
type input "A0FFDA"
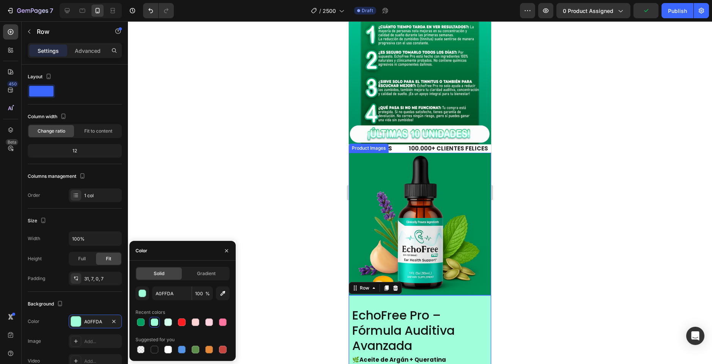
click at [499, 256] on div at bounding box center [420, 192] width 584 height 342
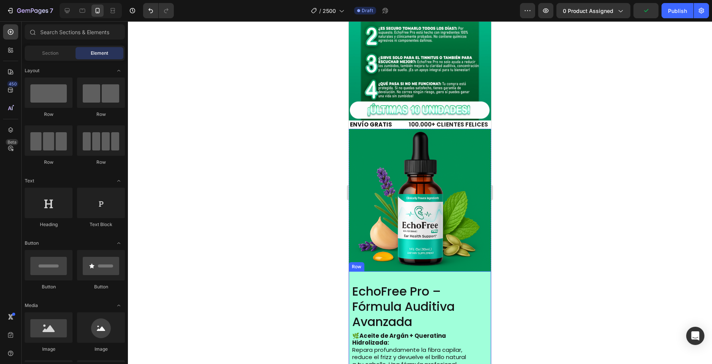
scroll to position [2581, 0]
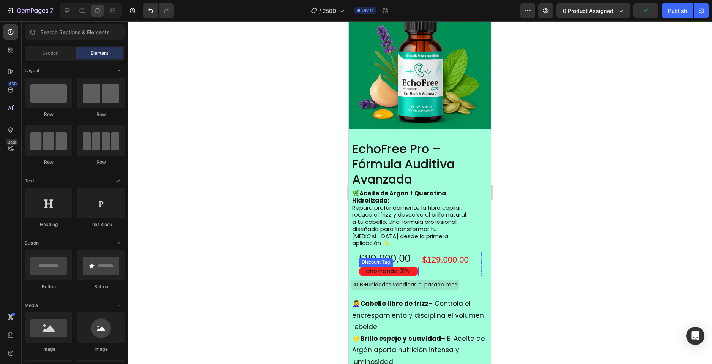
click at [412, 267] on div "ahorrando 31%" at bounding box center [389, 271] width 60 height 9
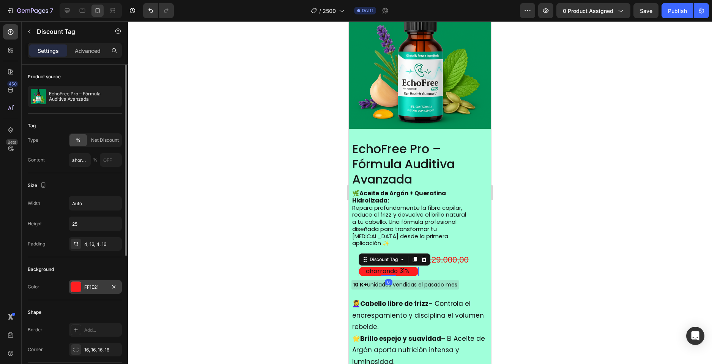
click at [79, 287] on div at bounding box center [76, 287] width 10 height 10
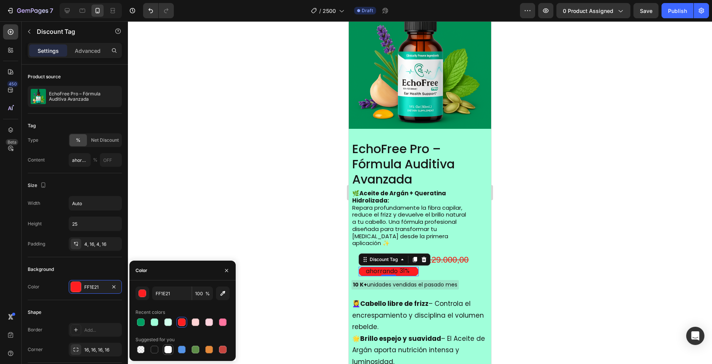
click at [167, 349] on div at bounding box center [168, 350] width 8 height 8
click at [142, 320] on div at bounding box center [141, 322] width 8 height 8
type input "009E61"
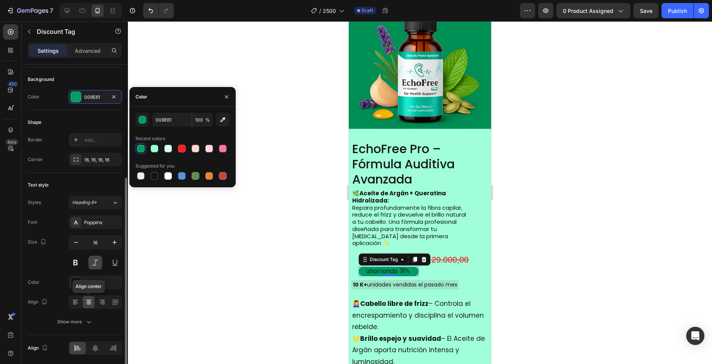
scroll to position [217, 0]
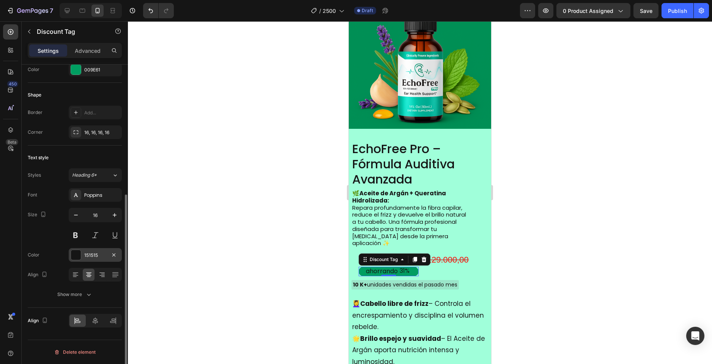
click at [82, 249] on div "151515" at bounding box center [95, 255] width 53 height 14
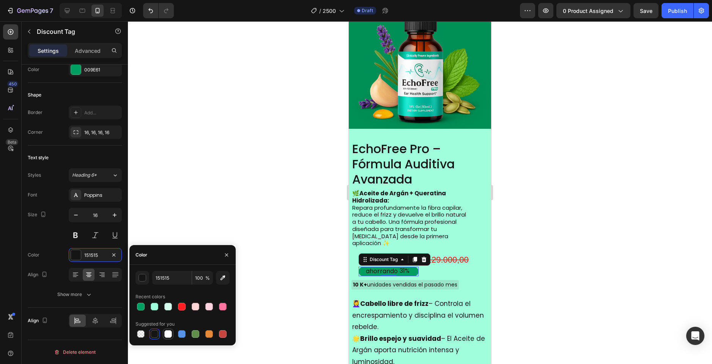
click at [169, 333] on div at bounding box center [168, 334] width 8 height 8
type input "FFFFFF"
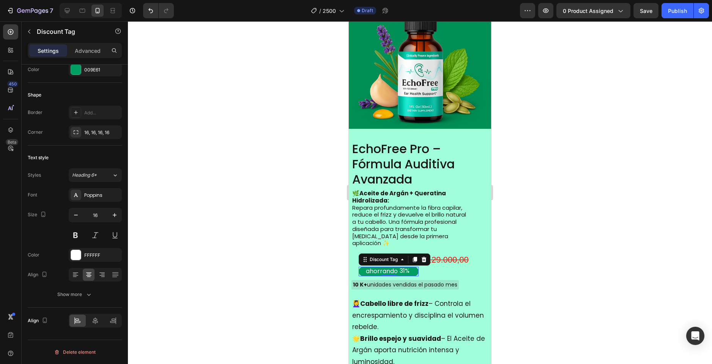
click at [537, 194] on div at bounding box center [420, 192] width 584 height 342
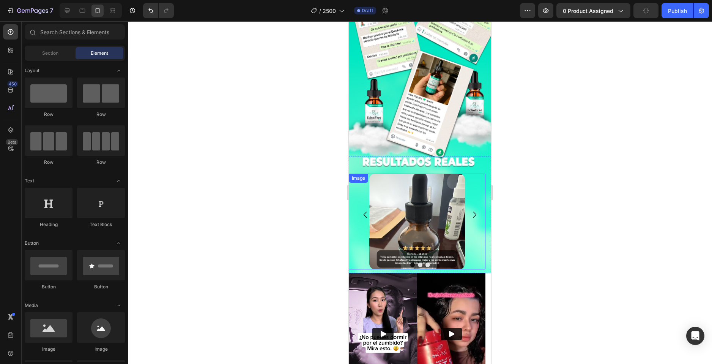
scroll to position [1556, 0]
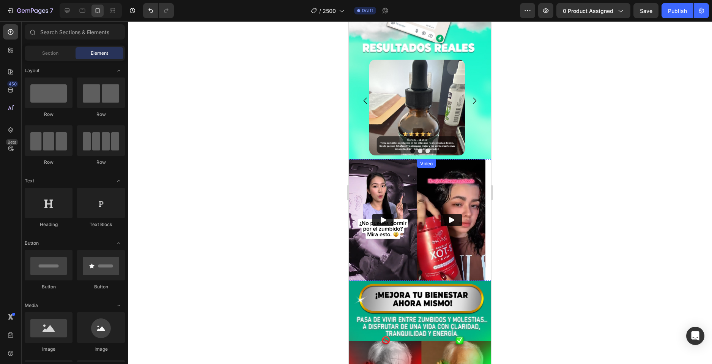
click at [450, 178] on img at bounding box center [451, 220] width 68 height 122
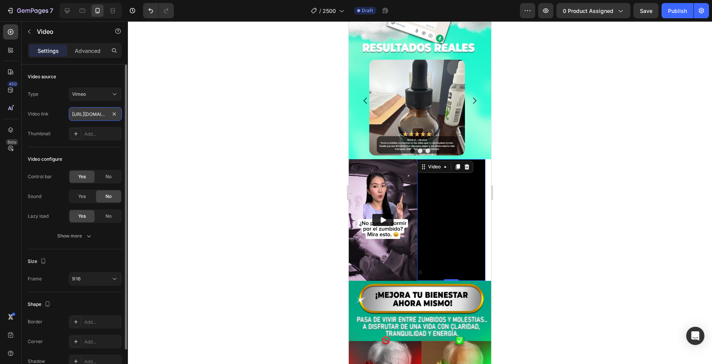
click at [89, 116] on input "[URL][DOMAIN_NAME]" at bounding box center [95, 114] width 53 height 14
paste input "744700"
type input "[URL][DOMAIN_NAME]"
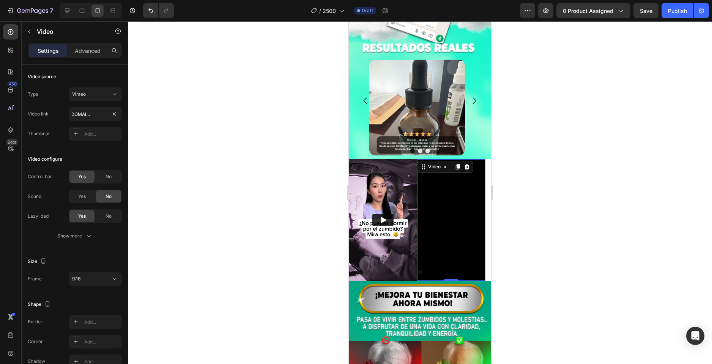
click at [593, 128] on div at bounding box center [420, 192] width 584 height 342
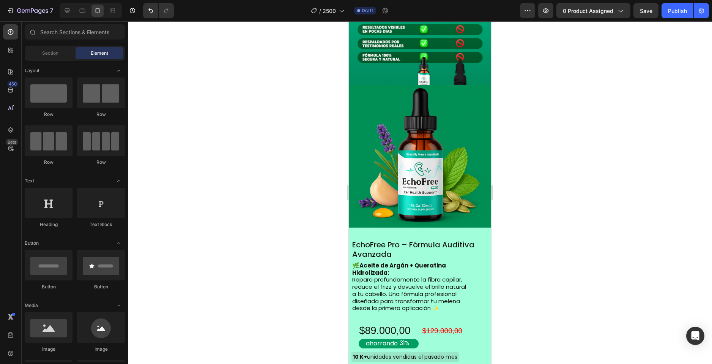
scroll to position [683, 0]
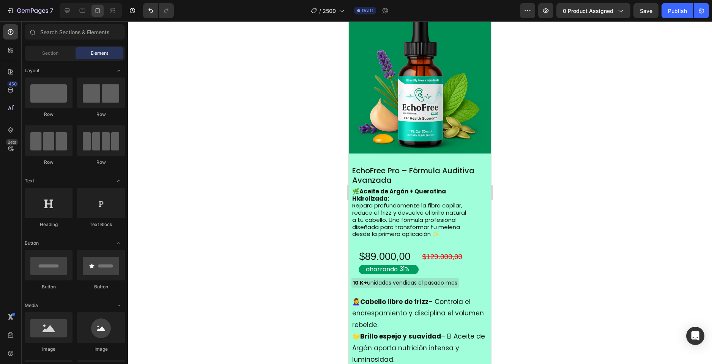
click at [625, 199] on div at bounding box center [420, 192] width 584 height 342
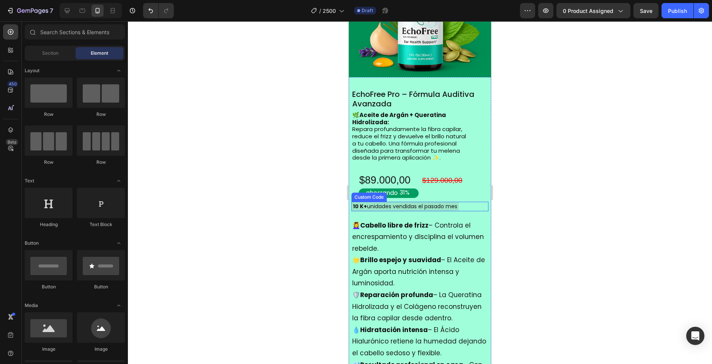
scroll to position [835, 0]
click at [387, 136] on p "🌿 Aceite de Argán + Queratina Hidrolizada: Repara profundamente la fibra capila…" at bounding box center [409, 140] width 115 height 57
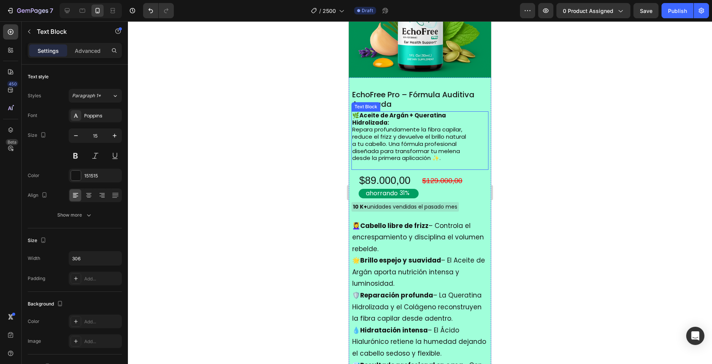
click at [387, 135] on p "🌿 Aceite de Argán + Queratina Hidrolizada: Repara profundamente la fibra capila…" at bounding box center [409, 140] width 115 height 57
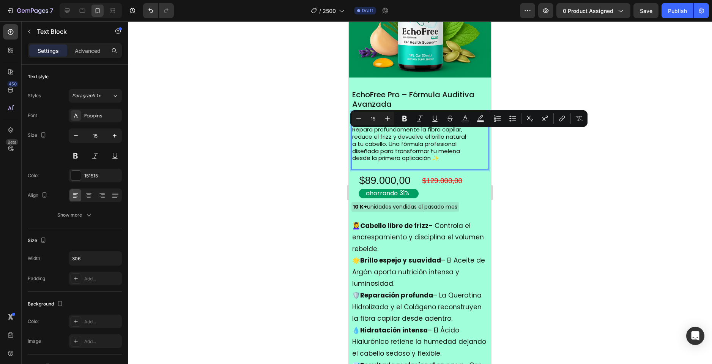
click at [367, 149] on p "🌿 Aceite de Argán + Queratina Hidrolizada: Repara profundamente la fibra capila…" at bounding box center [409, 140] width 115 height 57
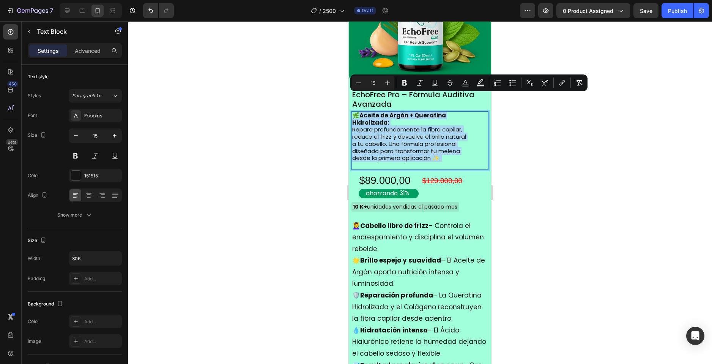
drag, startPoint x: 367, startPoint y: 149, endPoint x: 357, endPoint y: 99, distance: 50.7
click at [357, 112] on p "🌿 Aceite de Argán + Queratina Hidrolizada: Repara profundamente la fibra capila…" at bounding box center [409, 140] width 115 height 57
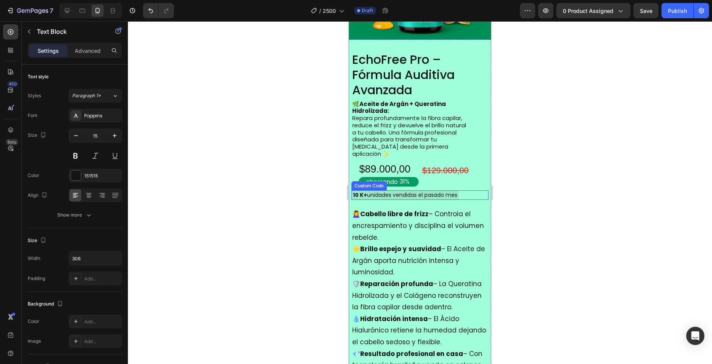
scroll to position [2695, 0]
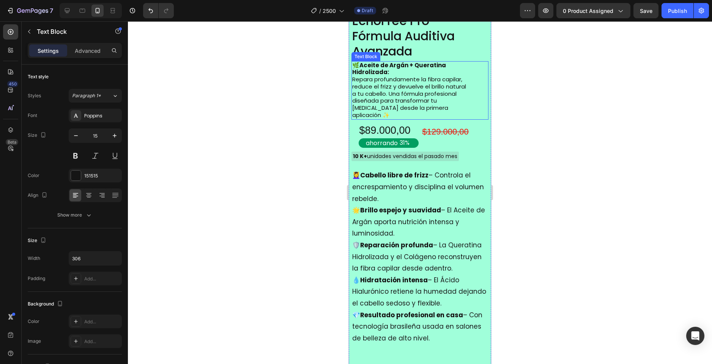
click at [402, 75] on p "🌿 Aceite de Argán + Queratina Hidrolizada: Repara profundamente la fibra capila…" at bounding box center [409, 90] width 115 height 57
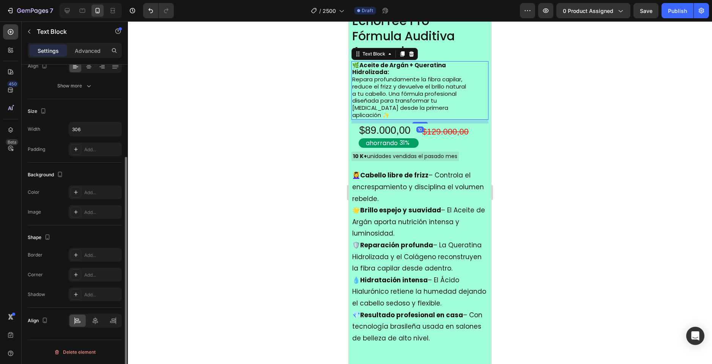
click at [456, 101] on p "🌿 Aceite de Argán + Queratina Hidrolizada: Repara profundamente la fibra capila…" at bounding box center [409, 90] width 115 height 57
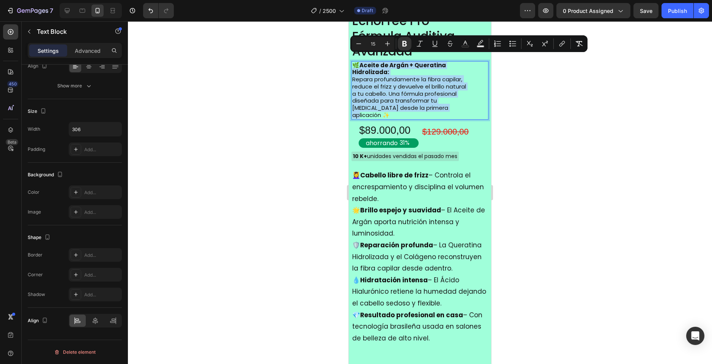
drag, startPoint x: 465, startPoint y: 103, endPoint x: 362, endPoint y: 61, distance: 111.2
click at [362, 62] on p "🌿 Aceite de Argán + Queratina Hidrolizada: Repara profundamente la fibra capila…" at bounding box center [409, 90] width 115 height 57
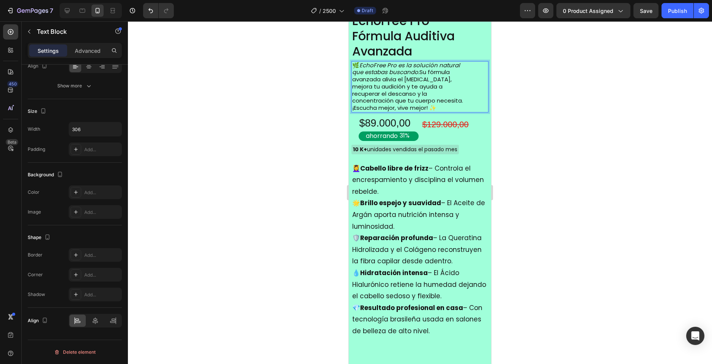
click at [579, 126] on div at bounding box center [420, 192] width 584 height 342
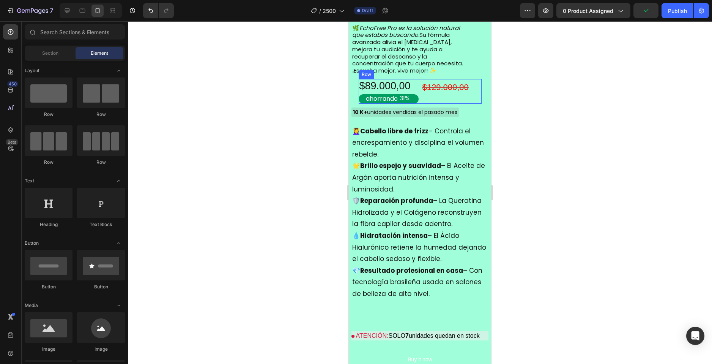
scroll to position [2733, 0]
click at [367, 226] on p "🛡️ Reparación profunda – La Queratina Hidrolizada y el Colágeno reconstruyen la…" at bounding box center [420, 211] width 136 height 35
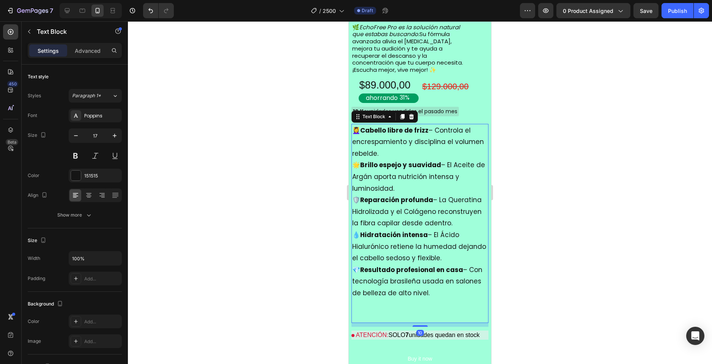
click at [400, 254] on p "💧 Hidratación intensa – El Ácido Hialurónico retiene la humedad dejando el cabe…" at bounding box center [420, 246] width 136 height 35
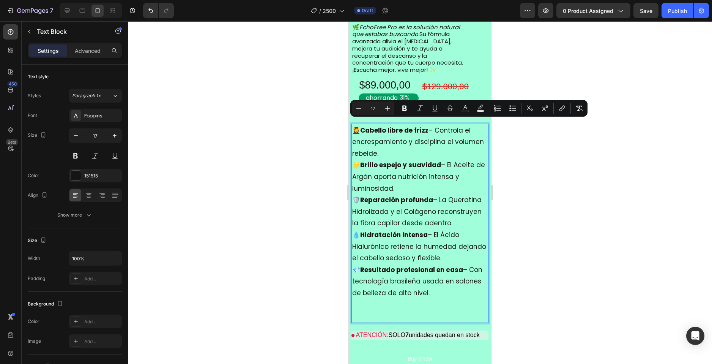
drag, startPoint x: 455, startPoint y: 301, endPoint x: 355, endPoint y: 120, distance: 206.3
click at [355, 124] on div "💆‍♀️ Cabello libre de frizz – Controla el encrespamiento y disciplina el volume…" at bounding box center [420, 223] width 137 height 199
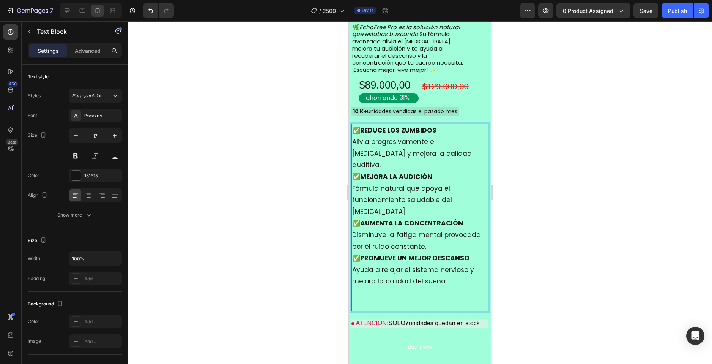
click at [575, 188] on div at bounding box center [420, 192] width 584 height 342
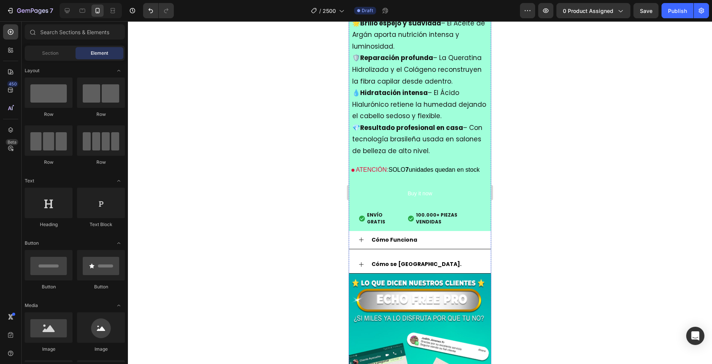
scroll to position [1024, 0]
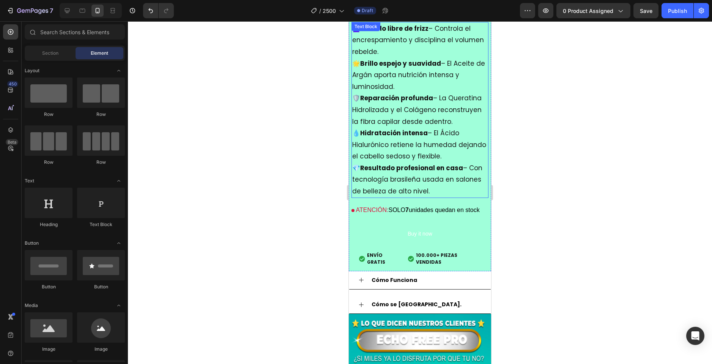
click at [410, 163] on strong "Resultado profesional en casa" at bounding box center [411, 167] width 103 height 9
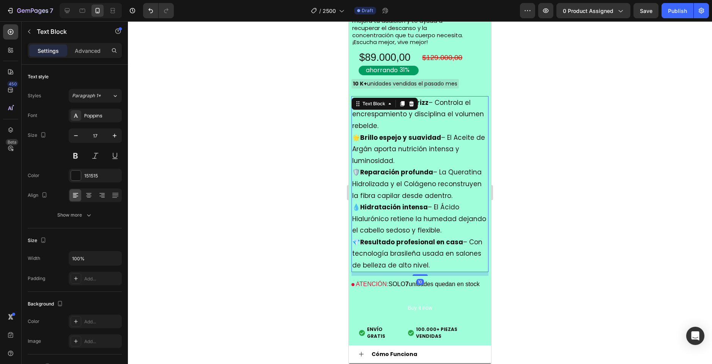
scroll to position [948, 0]
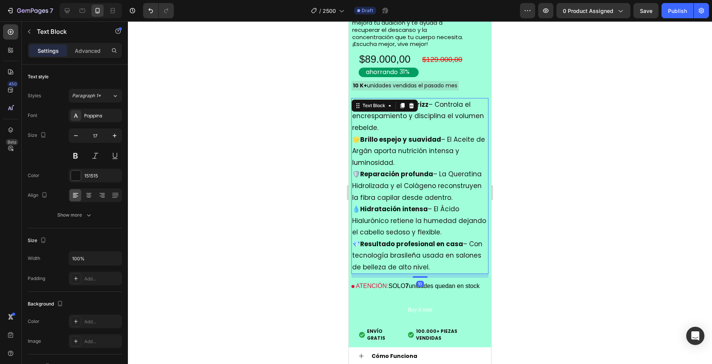
click at [442, 232] on p "💧 Hidratación intensa – El Ácido Hialurónico retiene la humedad dejando el cabe…" at bounding box center [420, 220] width 136 height 35
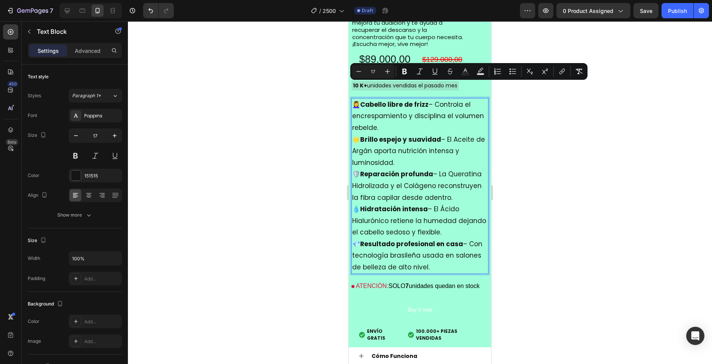
drag, startPoint x: 456, startPoint y: 261, endPoint x: 355, endPoint y: 88, distance: 200.1
click at [355, 98] on div "💆‍♀️ Cabello libre de frizz – Controla el encrespamiento y disciplina el volume…" at bounding box center [420, 186] width 137 height 176
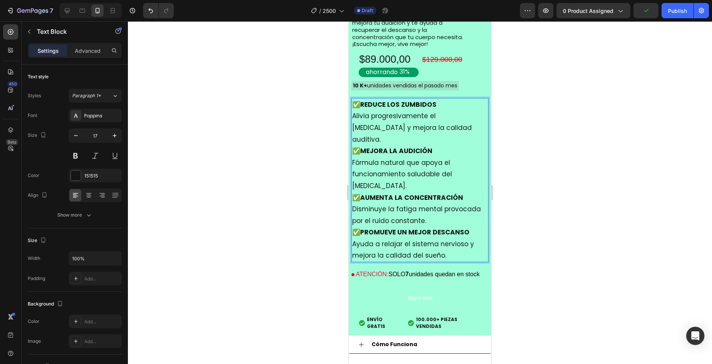
click at [541, 147] on div at bounding box center [420, 192] width 584 height 342
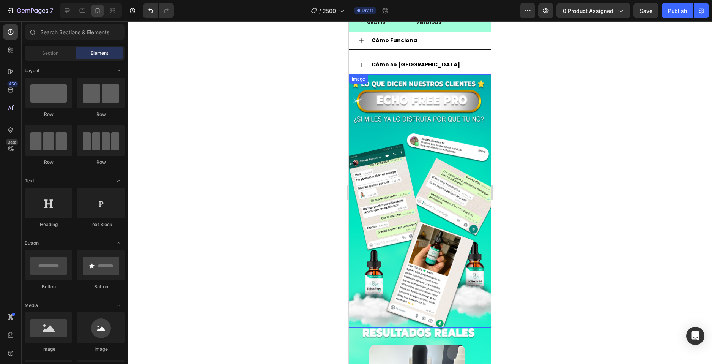
scroll to position [1062, 0]
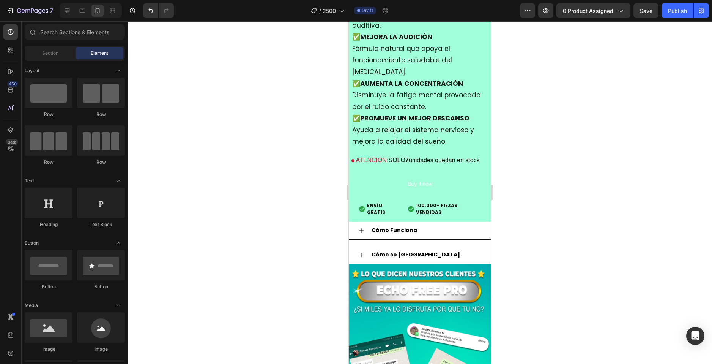
click at [567, 225] on div at bounding box center [420, 192] width 584 height 342
click at [360, 221] on div "Cómo Funciona" at bounding box center [420, 230] width 142 height 18
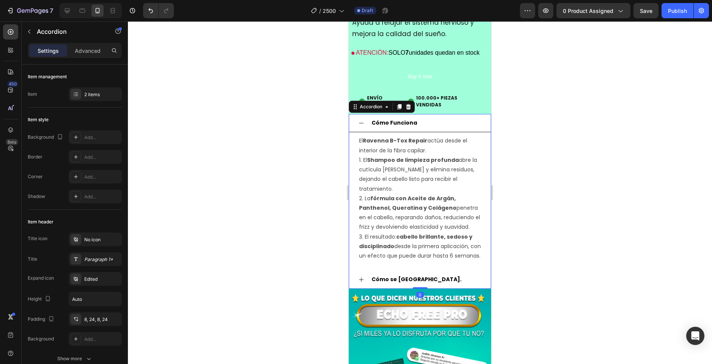
scroll to position [1176, 0]
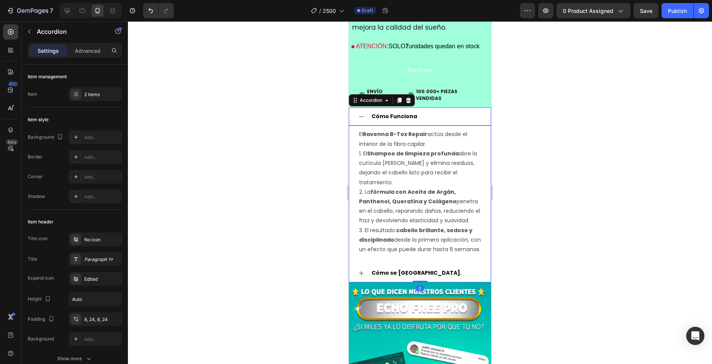
click at [378, 238] on p "3. El resultado: cabello brillante, sedoso y disciplinado desde la primera apli…" at bounding box center [420, 240] width 122 height 29
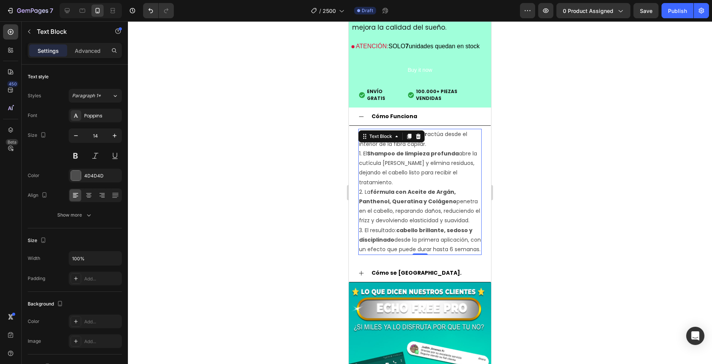
click at [378, 238] on p "3. El resultado: cabello brillante, sedoso y disciplinado desde la primera apli…" at bounding box center [420, 240] width 122 height 29
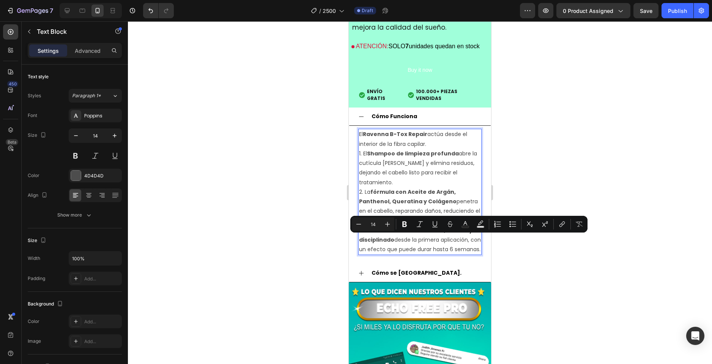
click at [387, 246] on p "3. El resultado: cabello brillante, sedoso y disciplinado desde la primera apli…" at bounding box center [420, 240] width 122 height 29
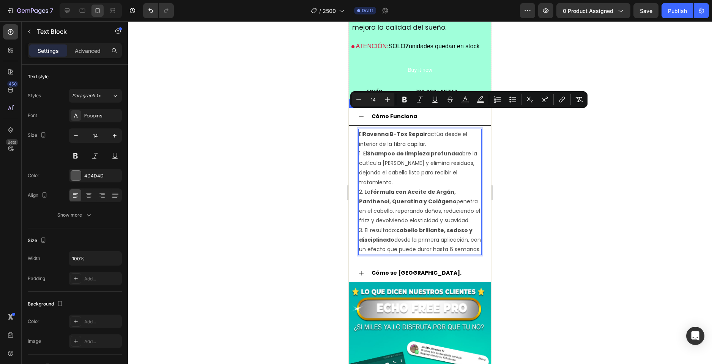
drag, startPoint x: 391, startPoint y: 249, endPoint x: 357, endPoint y: 112, distance: 142.1
click at [357, 126] on div "El Ravenna B-Tox Repair actúa desde el interior de la fibra capilar. 1. El Sham…" at bounding box center [420, 192] width 142 height 132
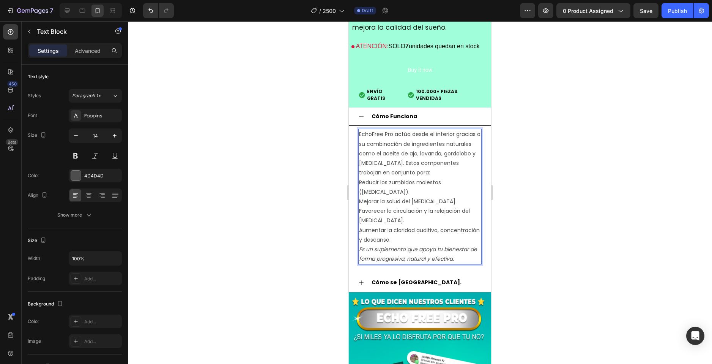
click at [364, 178] on p "Reducir los zumbidos molestos ([MEDICAL_DATA])." at bounding box center [420, 187] width 122 height 19
click at [363, 114] on icon at bounding box center [361, 117] width 6 height 6
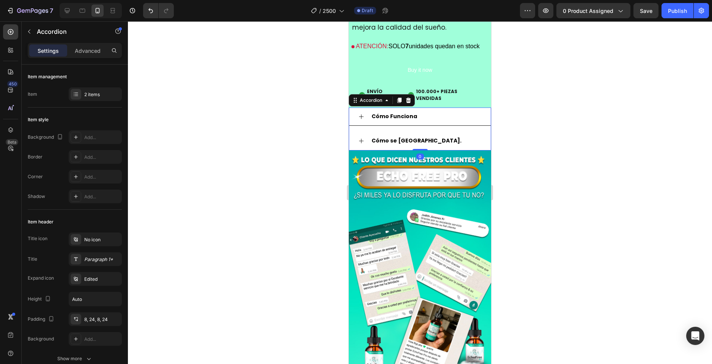
click at [360, 138] on icon at bounding box center [361, 141] width 6 height 6
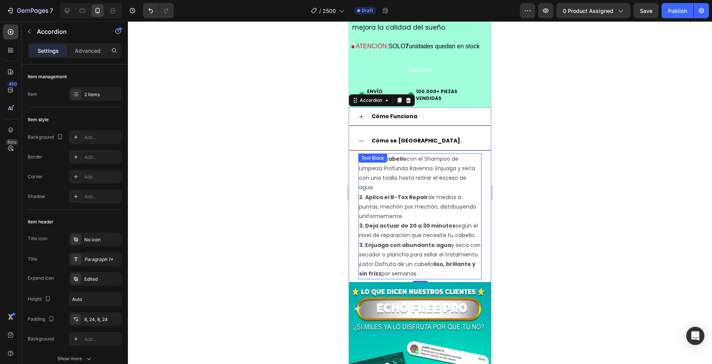
click at [387, 222] on strong "3. Deja actuar de 20 a 30 minutos" at bounding box center [407, 226] width 96 height 8
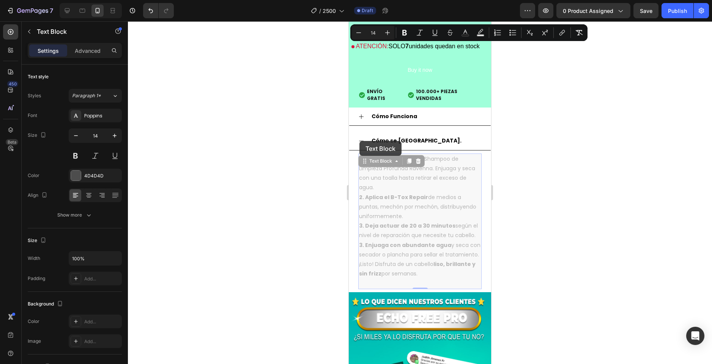
type input "16"
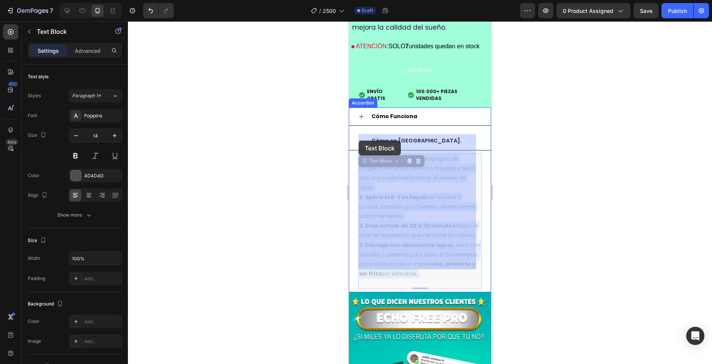
drag, startPoint x: 418, startPoint y: 264, endPoint x: 380, endPoint y: 188, distance: 85.2
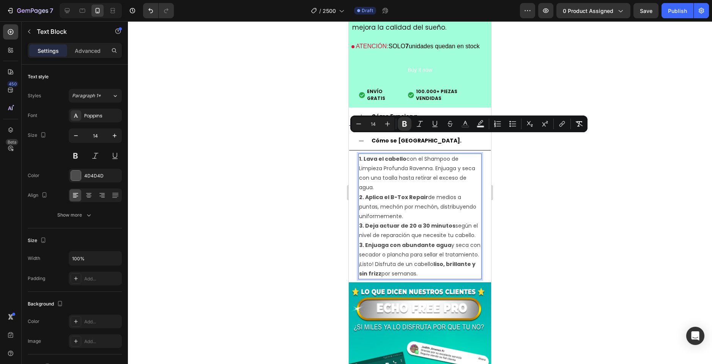
drag, startPoint x: 422, startPoint y: 264, endPoint x: 359, endPoint y: 138, distance: 140.6
click at [359, 153] on div "1. Lava el cabello con el Shampoo de Limpieza Profunda [GEOGRAPHIC_DATA]. Enjua…" at bounding box center [419, 216] width 123 height 126
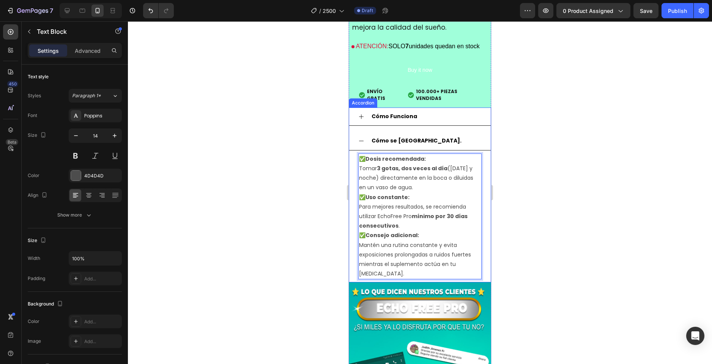
click at [363, 138] on icon at bounding box center [361, 141] width 6 height 6
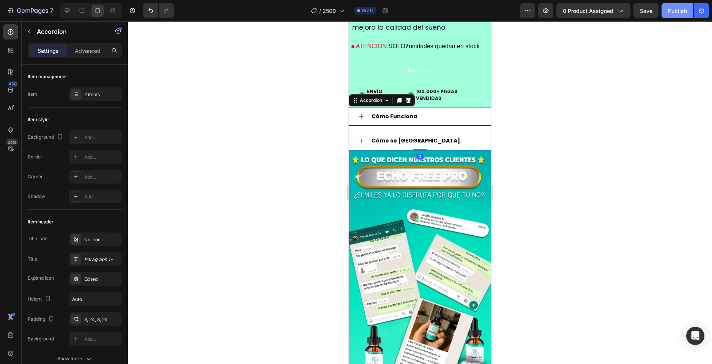
click at [676, 13] on div "Publish" at bounding box center [677, 11] width 19 height 8
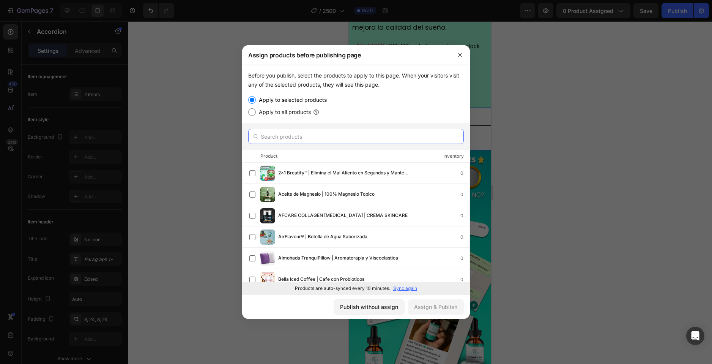
click at [298, 133] on input "text" at bounding box center [356, 136] width 216 height 15
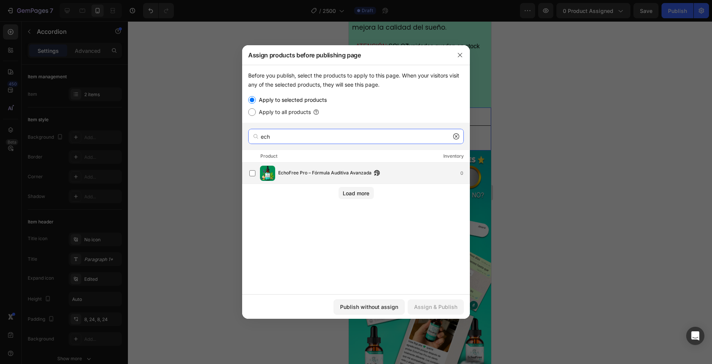
type input "ech"
click at [312, 169] on span "EchoFree Pro – Fórmula Auditiva Avanzada" at bounding box center [324, 173] width 93 height 8
click at [431, 305] on div "Assign & Publish" at bounding box center [435, 307] width 43 height 8
